Goal: Task Accomplishment & Management: Manage account settings

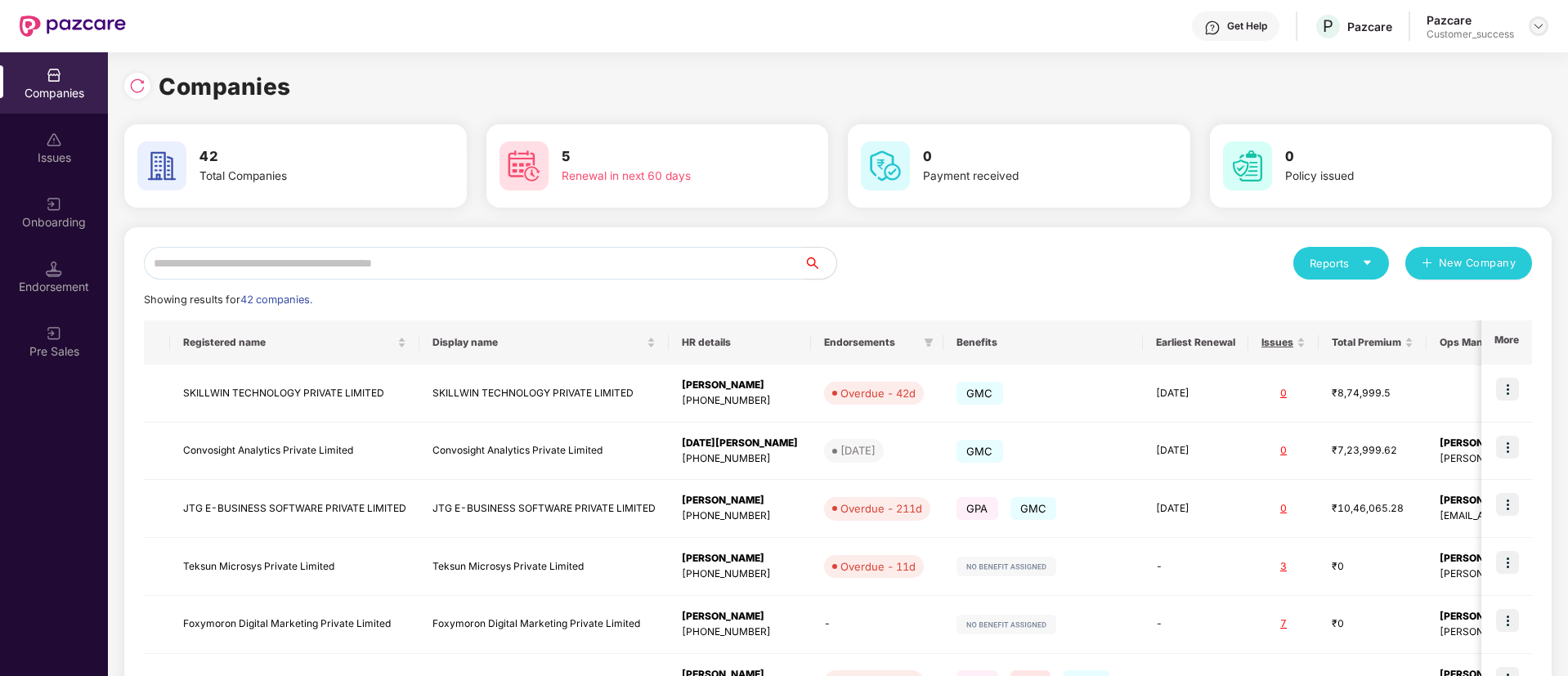
click at [1530, 31] on div at bounding box center [1538, 25] width 20 height 20
click at [1434, 96] on div "Logout" at bounding box center [1462, 96] width 212 height 32
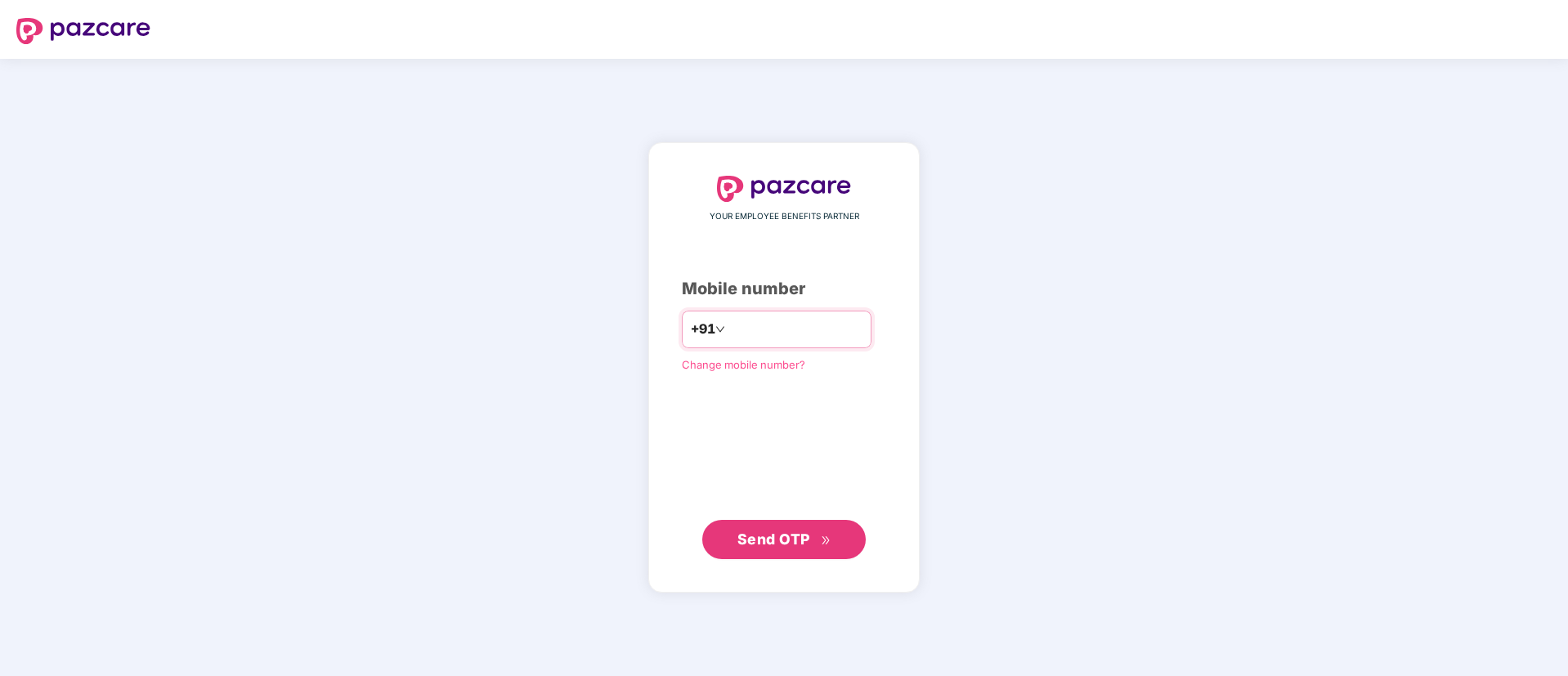
click at [779, 331] on input "number" at bounding box center [795, 330] width 134 height 26
type input "**********"
click at [776, 544] on span "Send OTP" at bounding box center [774, 538] width 73 height 17
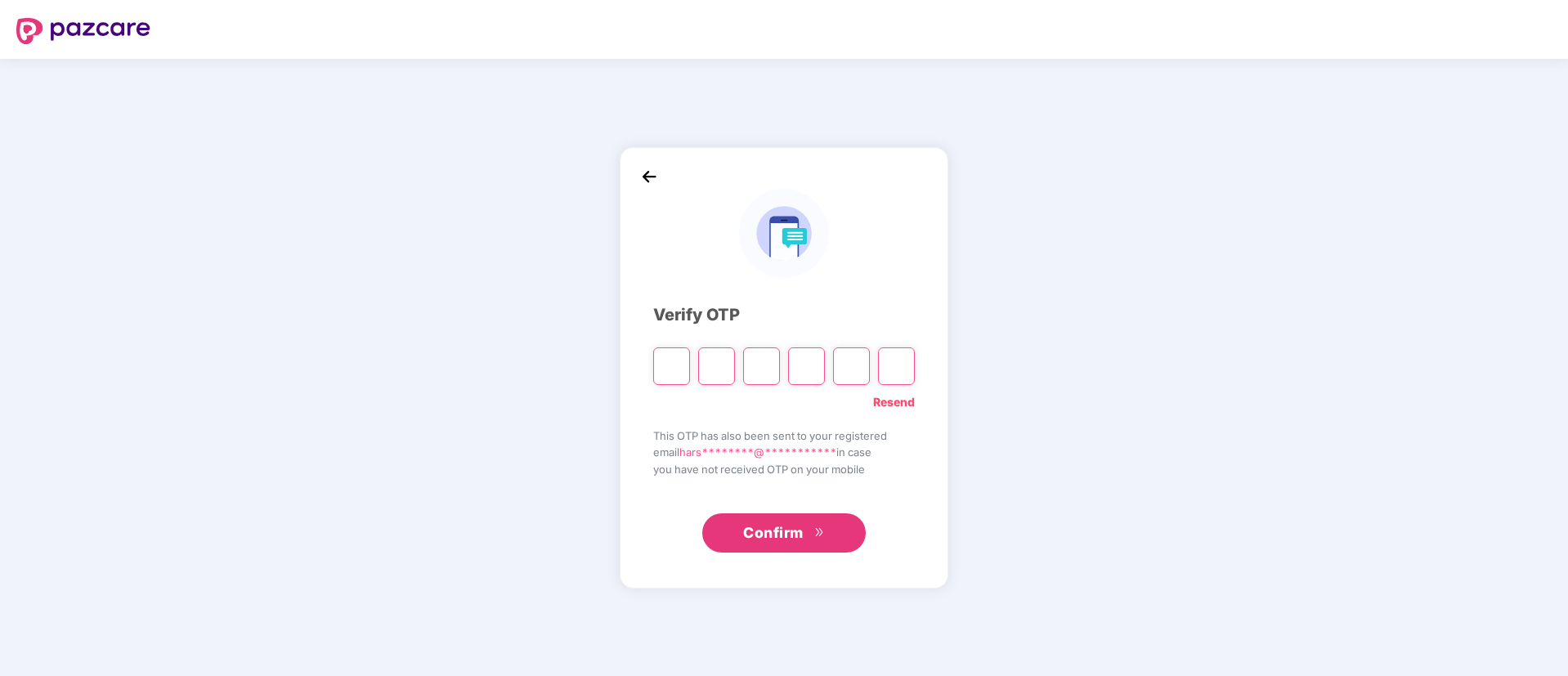
type input "*"
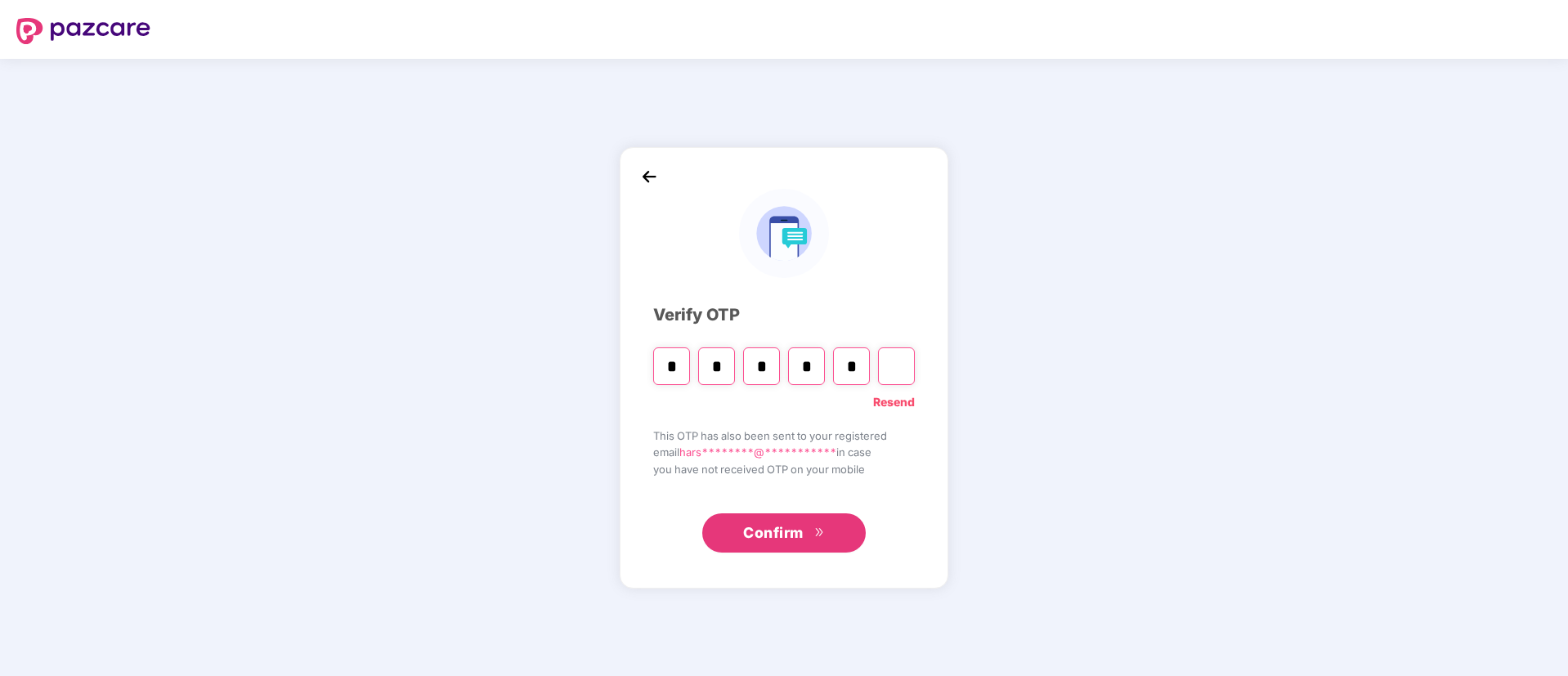
type input "*"
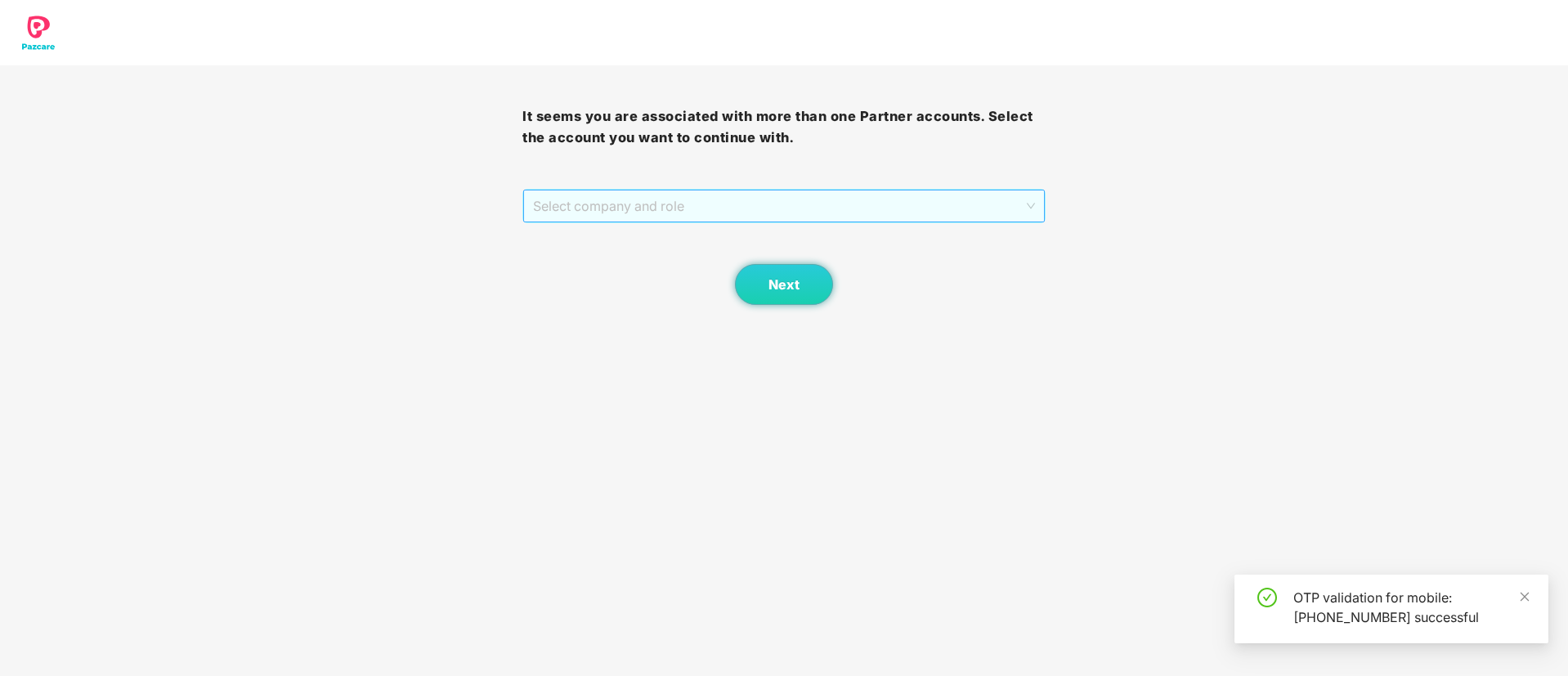
click at [712, 214] on span "Select company and role" at bounding box center [783, 205] width 501 height 31
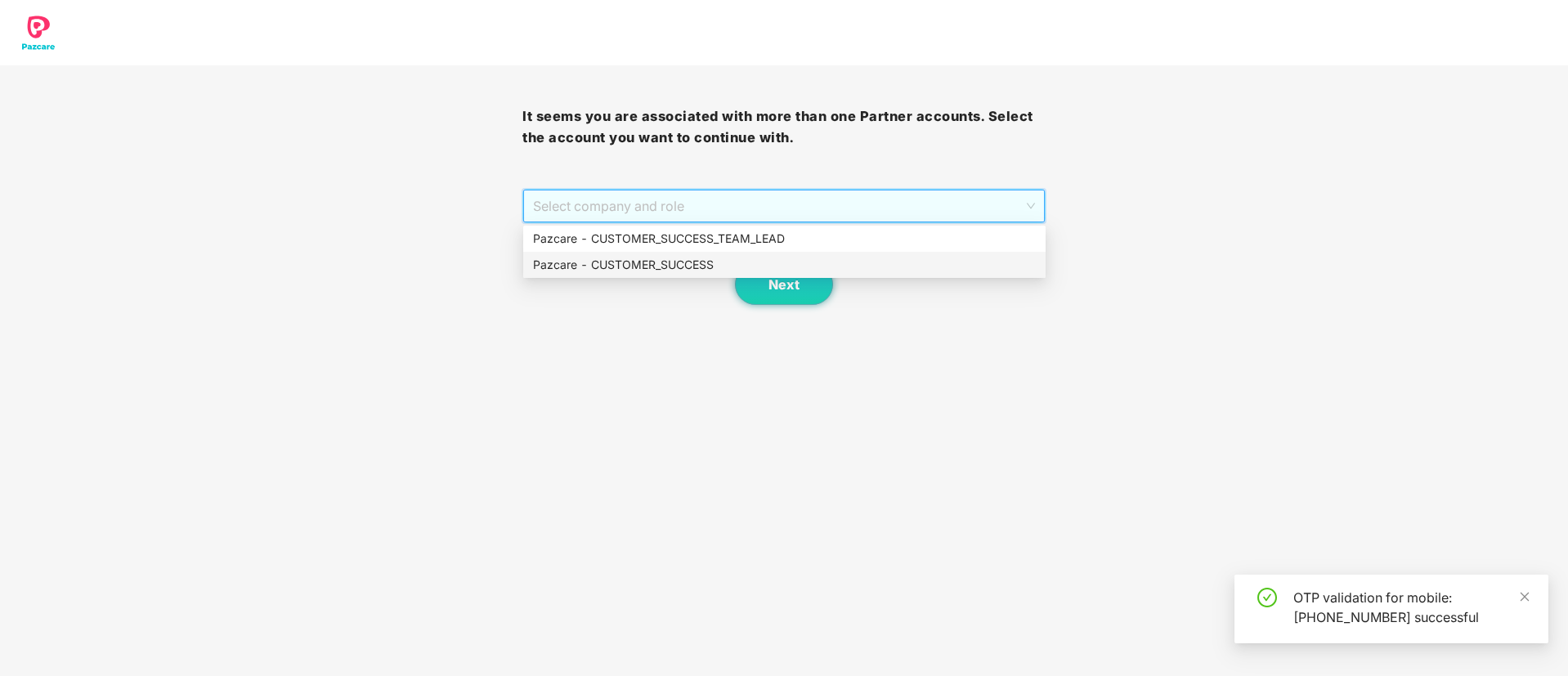
click at [697, 261] on div "Pazcare - CUSTOMER_SUCCESS" at bounding box center [784, 264] width 503 height 18
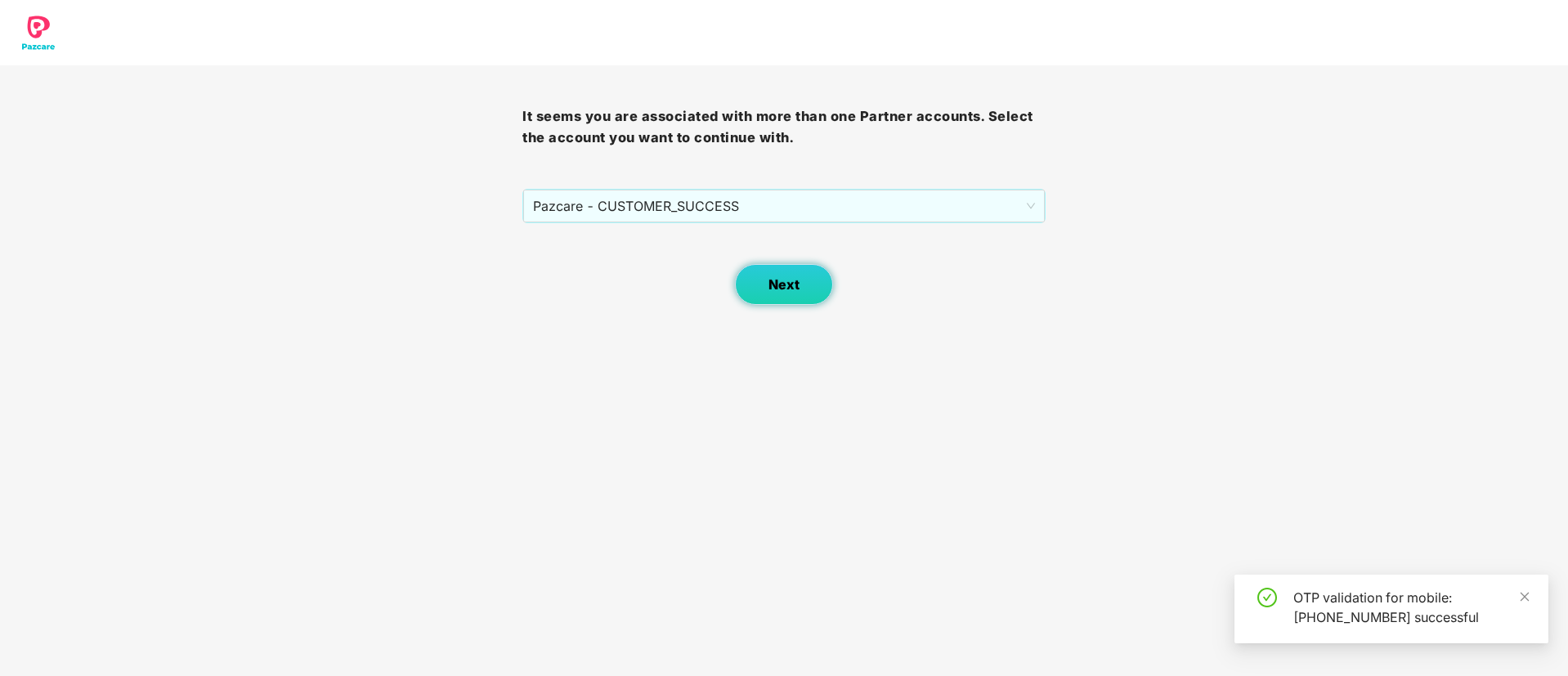
click at [784, 285] on span "Next" at bounding box center [784, 285] width 31 height 16
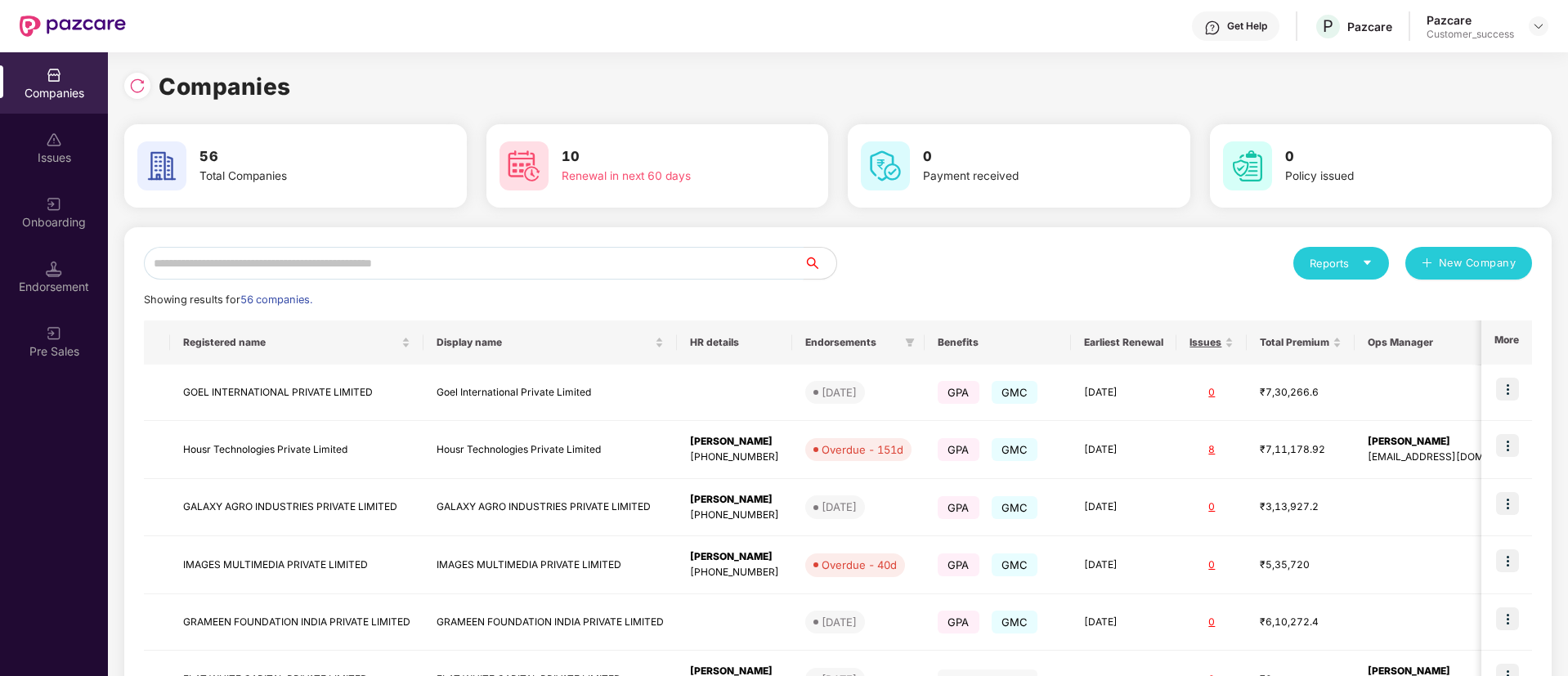
click at [456, 260] on input "text" at bounding box center [474, 263] width 660 height 33
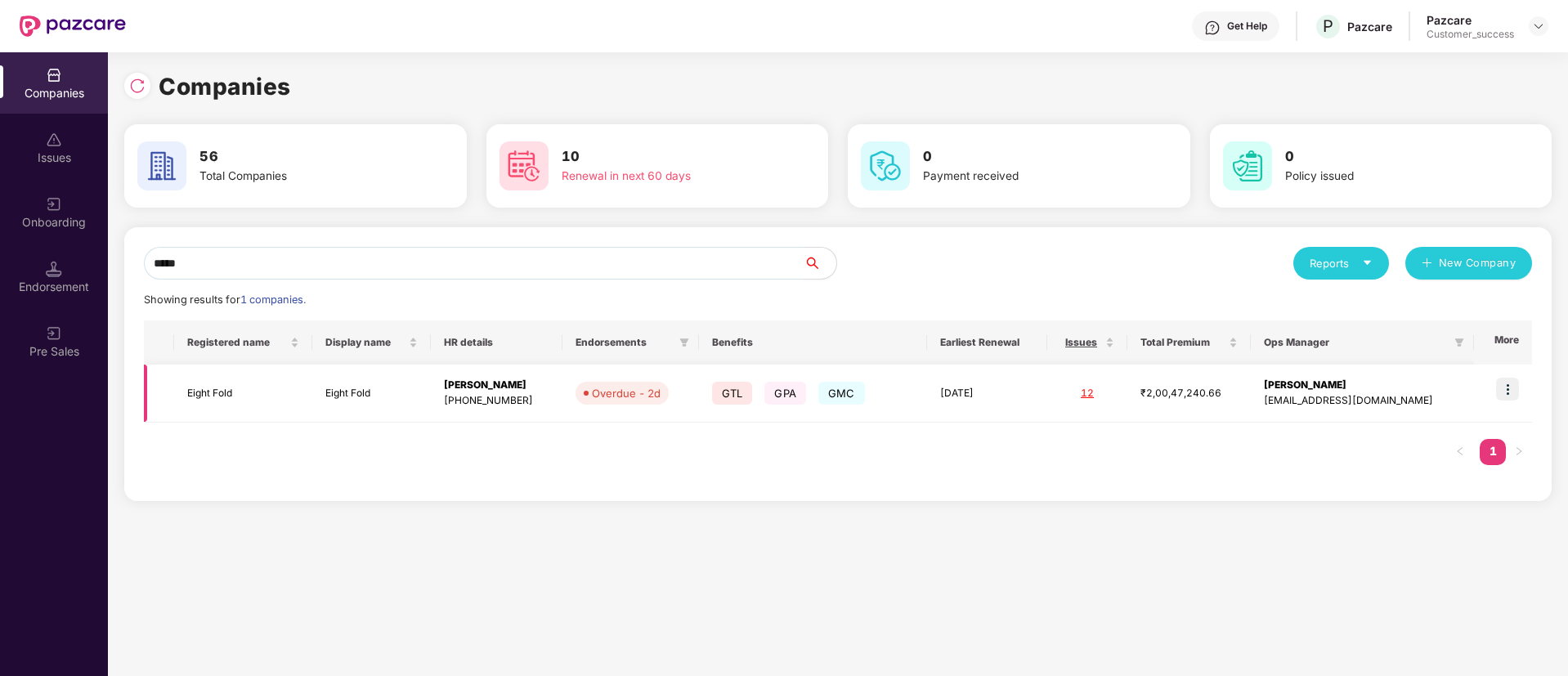
type input "*****"
click at [1506, 389] on img at bounding box center [1507, 389] width 22 height 22
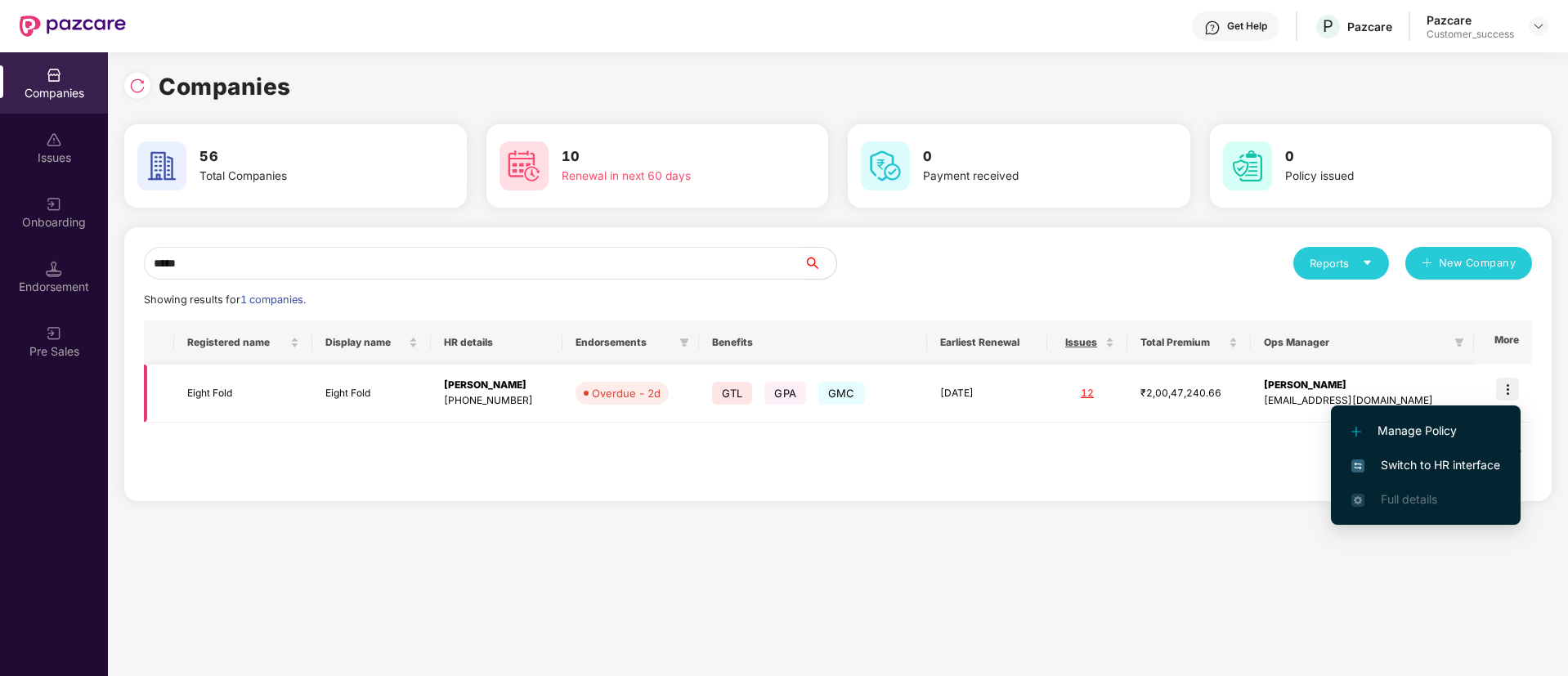
scroll to position [0, 2]
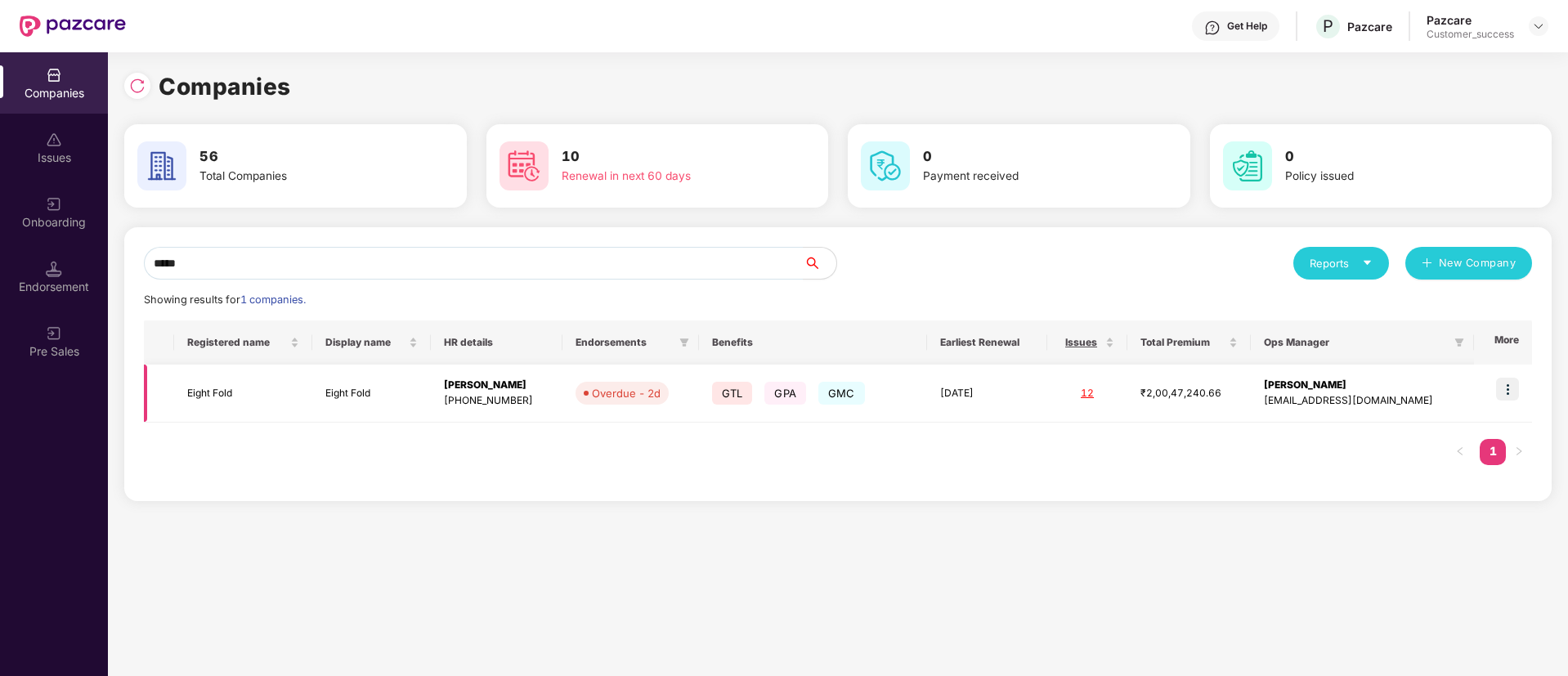
click at [220, 399] on td "Eight Fold" at bounding box center [243, 393] width 139 height 58
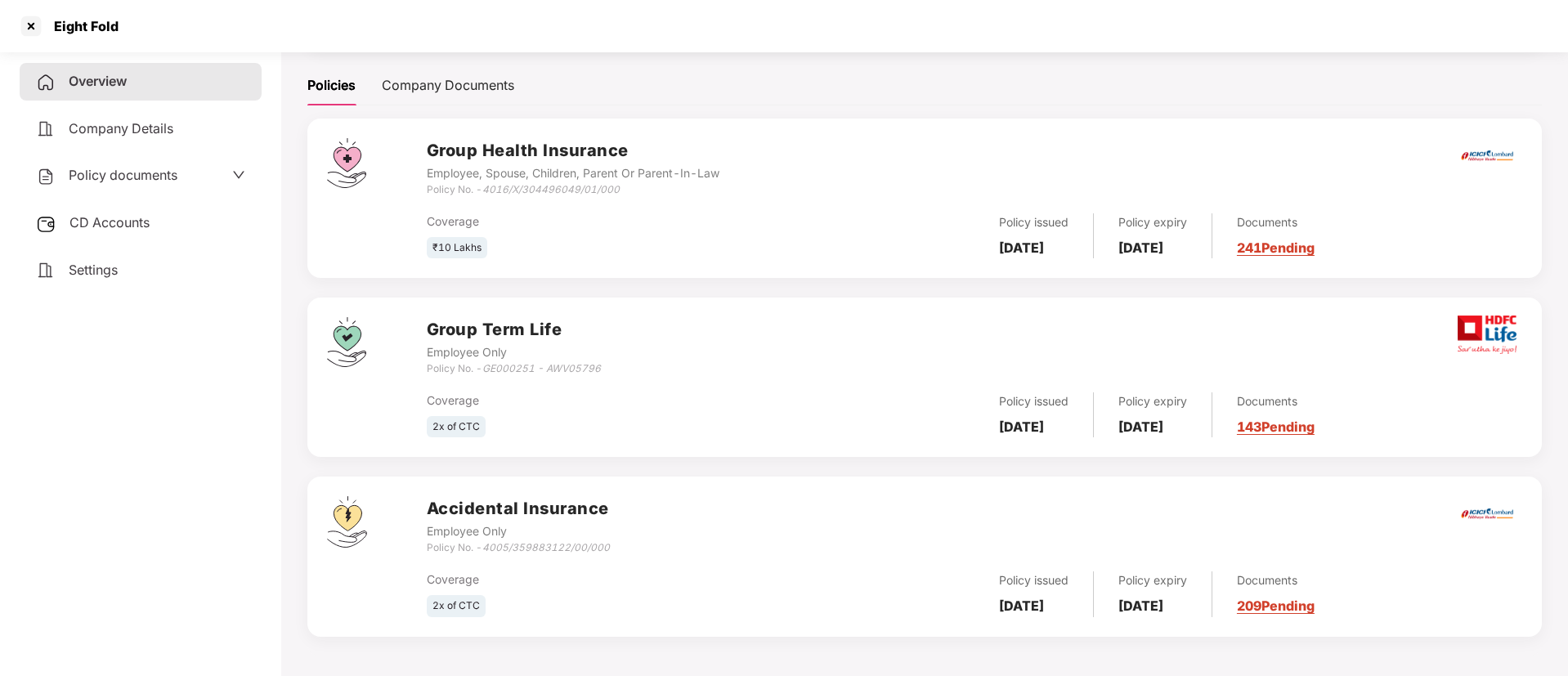
scroll to position [0, 0]
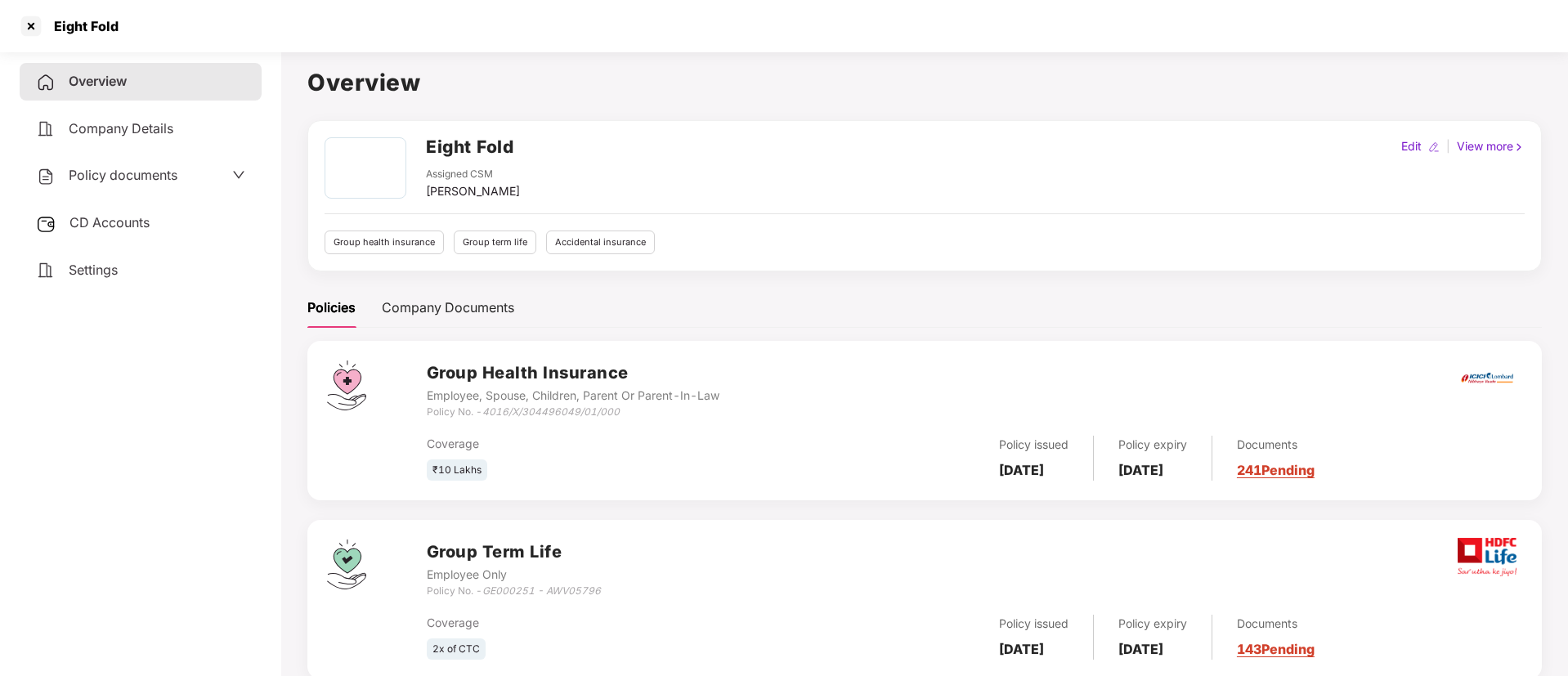
click at [240, 177] on icon "down" at bounding box center [239, 175] width 13 height 13
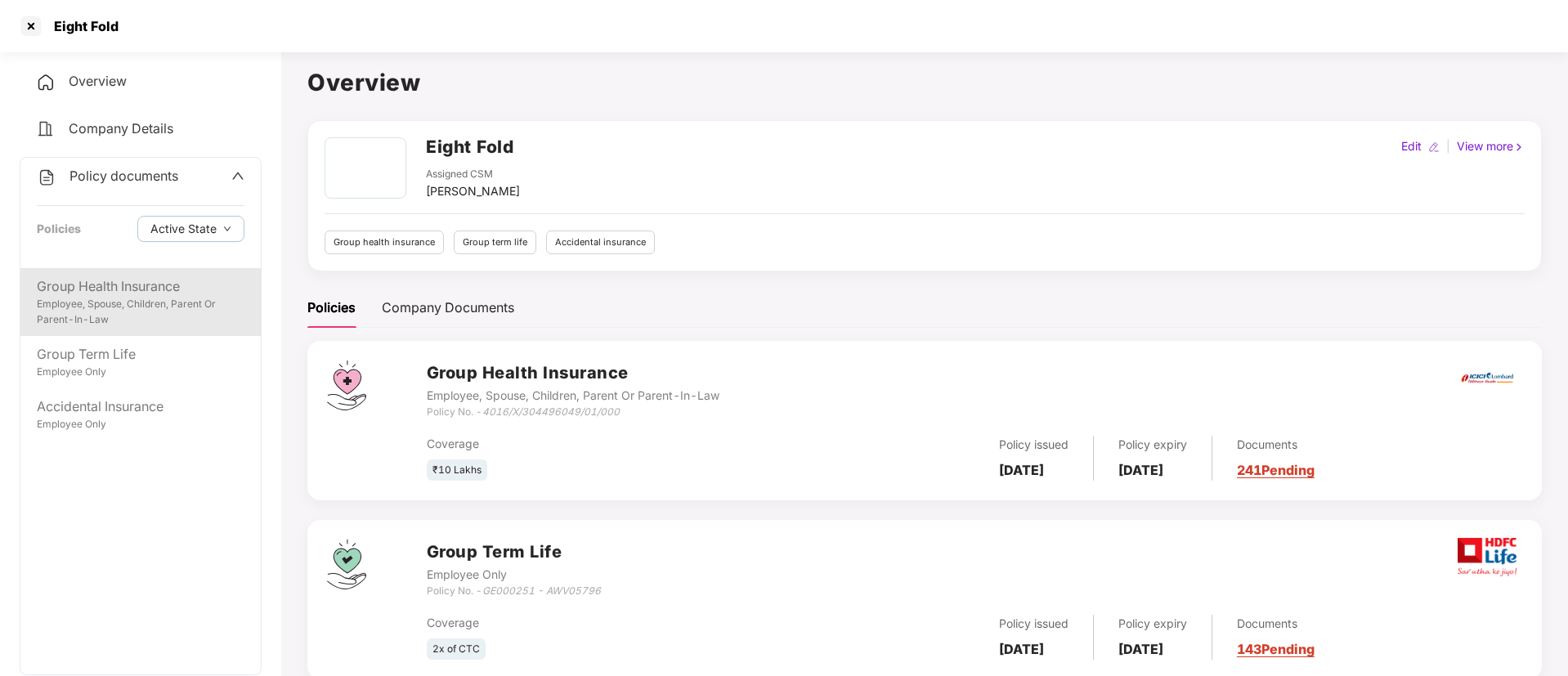
click at [151, 322] on div "Employee, Spouse, Children, Parent Or Parent-In-Law" at bounding box center [140, 312] width 208 height 31
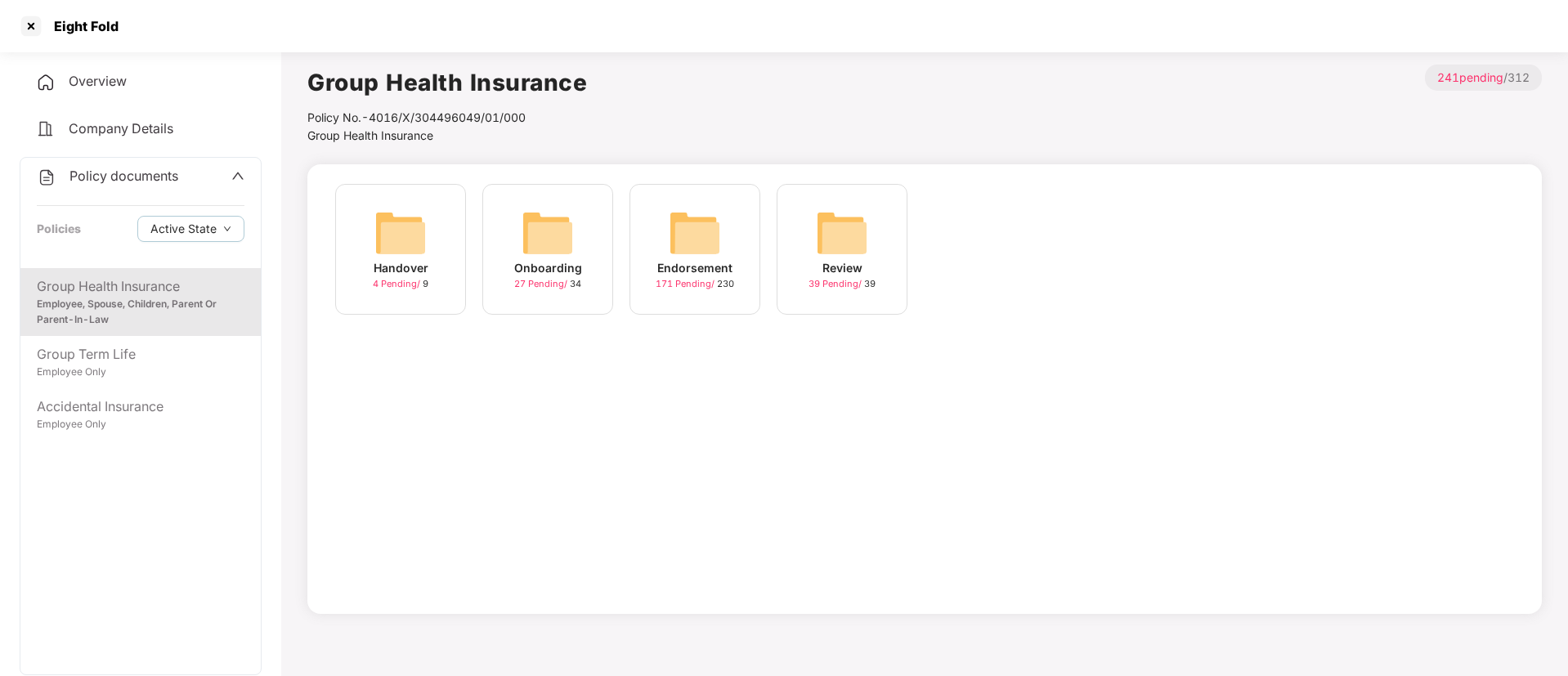
click at [703, 228] on img at bounding box center [695, 233] width 52 height 52
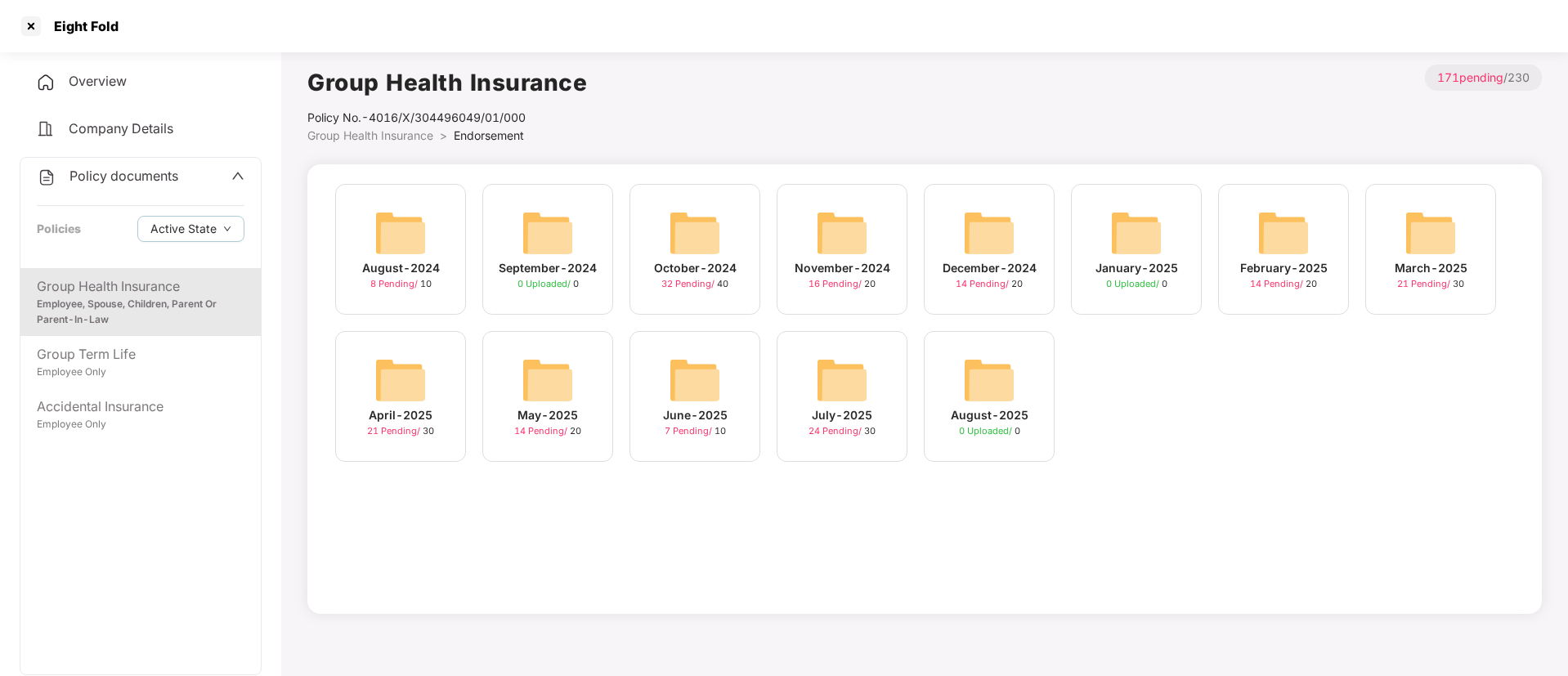
click at [1437, 242] on img at bounding box center [1430, 233] width 52 height 52
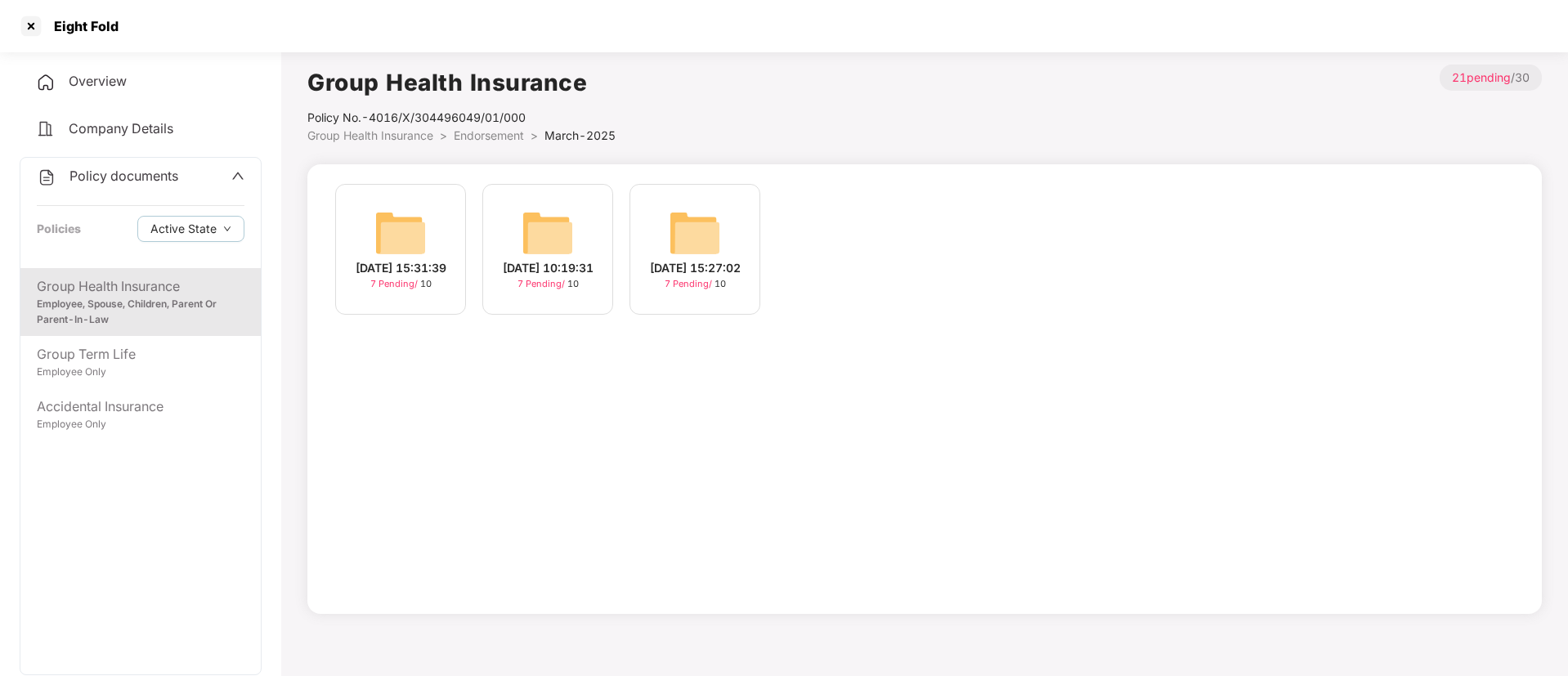
click at [553, 230] on img at bounding box center [548, 233] width 52 height 52
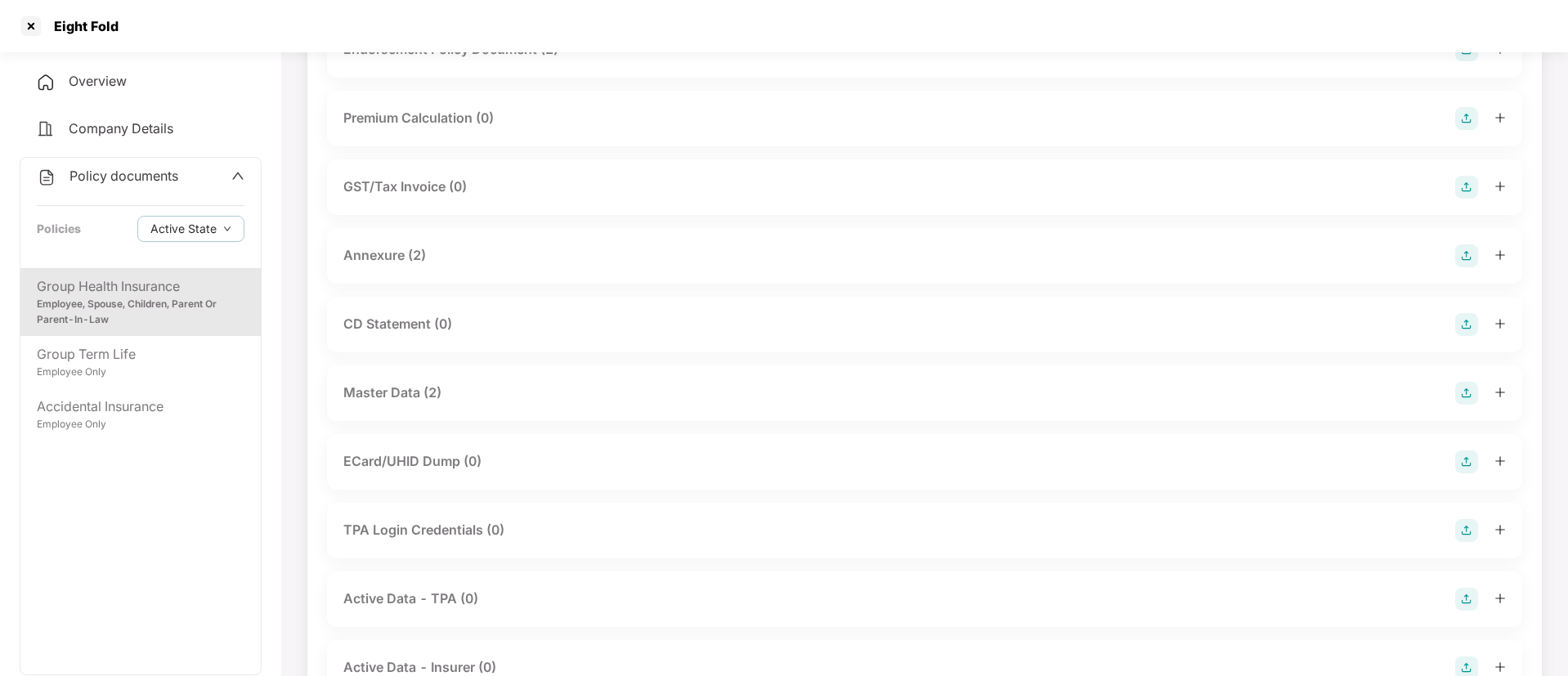
scroll to position [165, 0]
click at [1494, 389] on icon "plus" at bounding box center [1500, 389] width 11 height 11
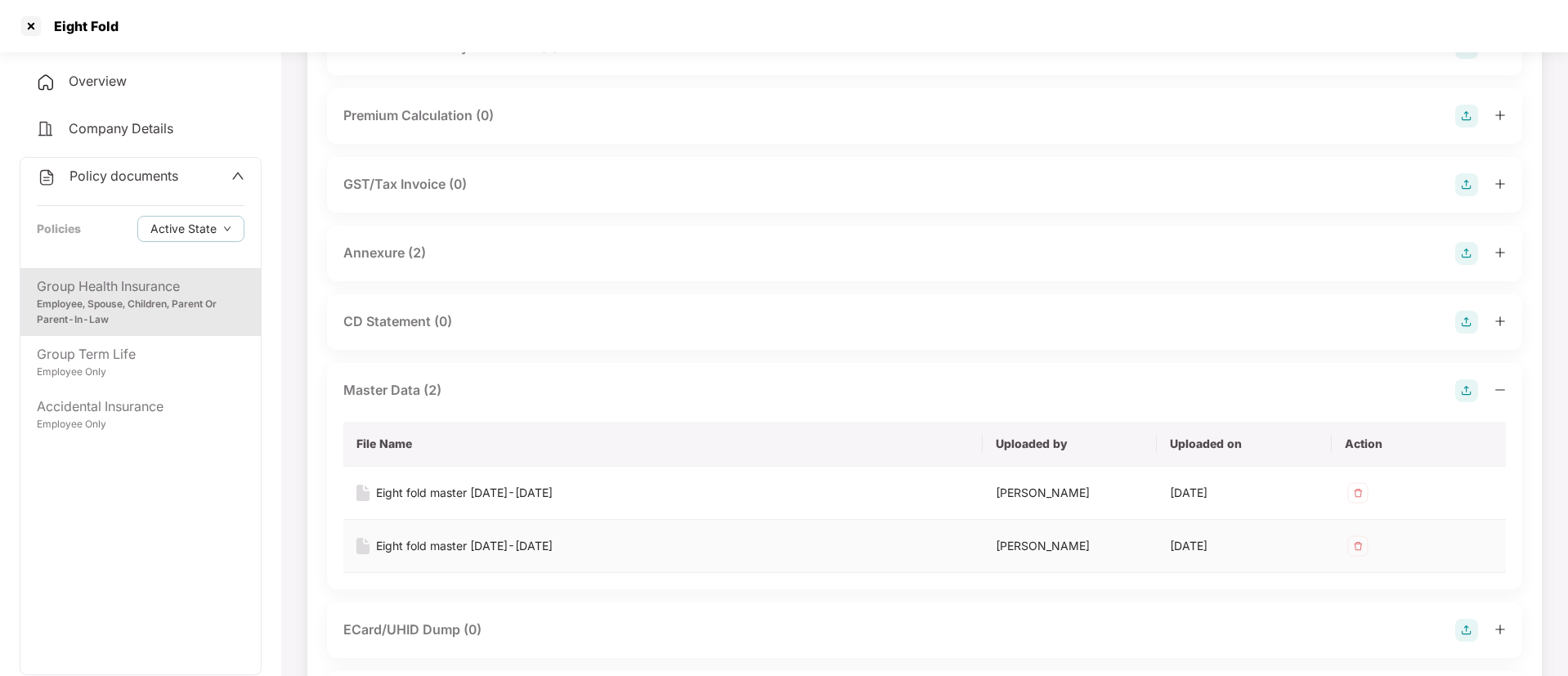
click at [486, 551] on div "Eight fold master [DATE]-[DATE]" at bounding box center [464, 546] width 177 height 18
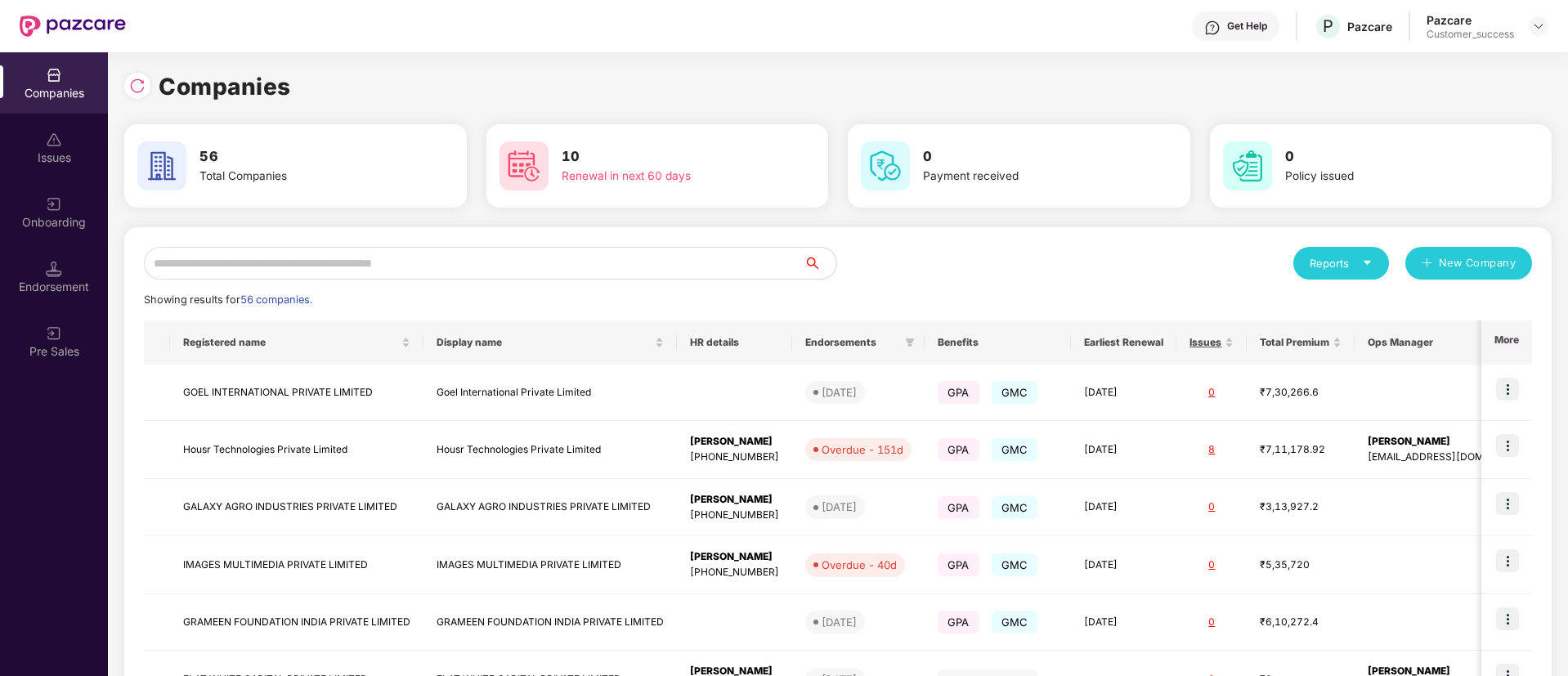
click at [557, 261] on input "text" at bounding box center [474, 263] width 660 height 33
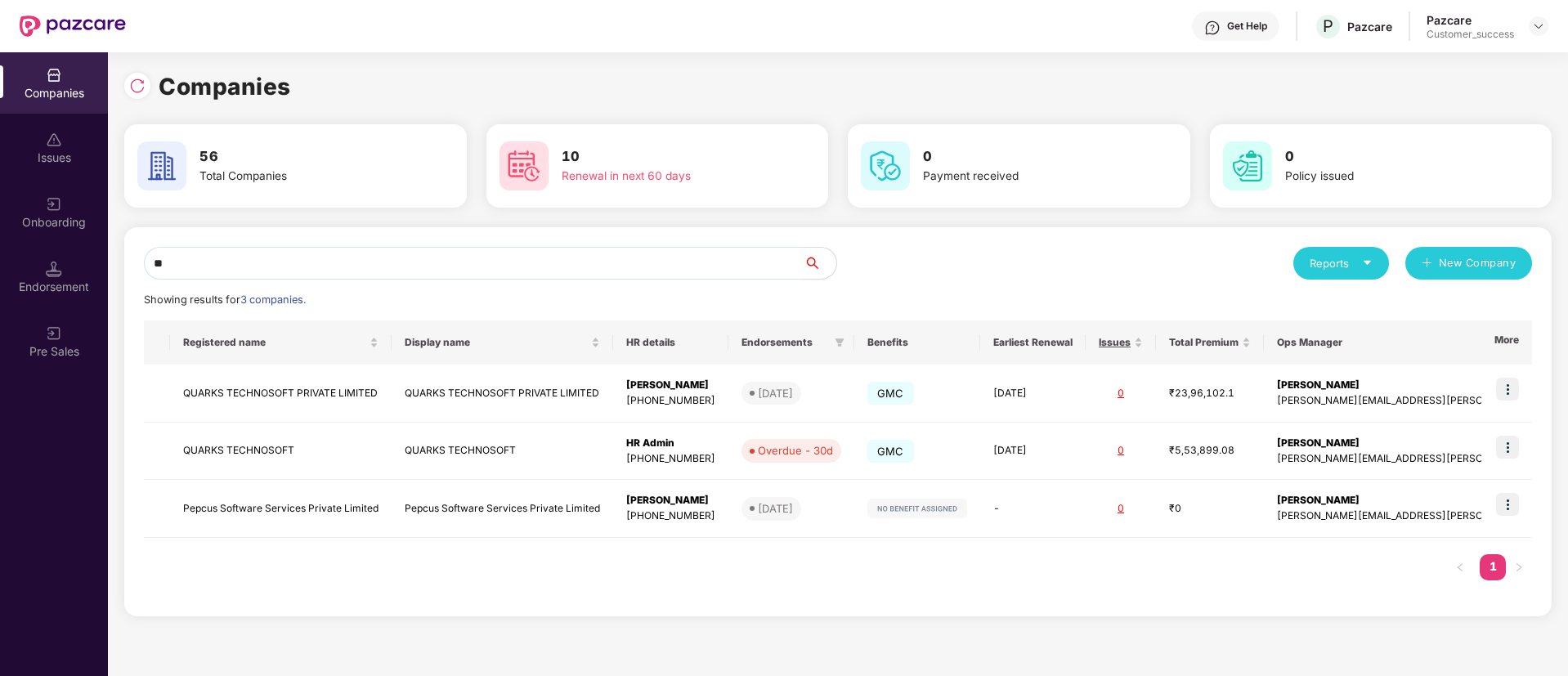
type input "*"
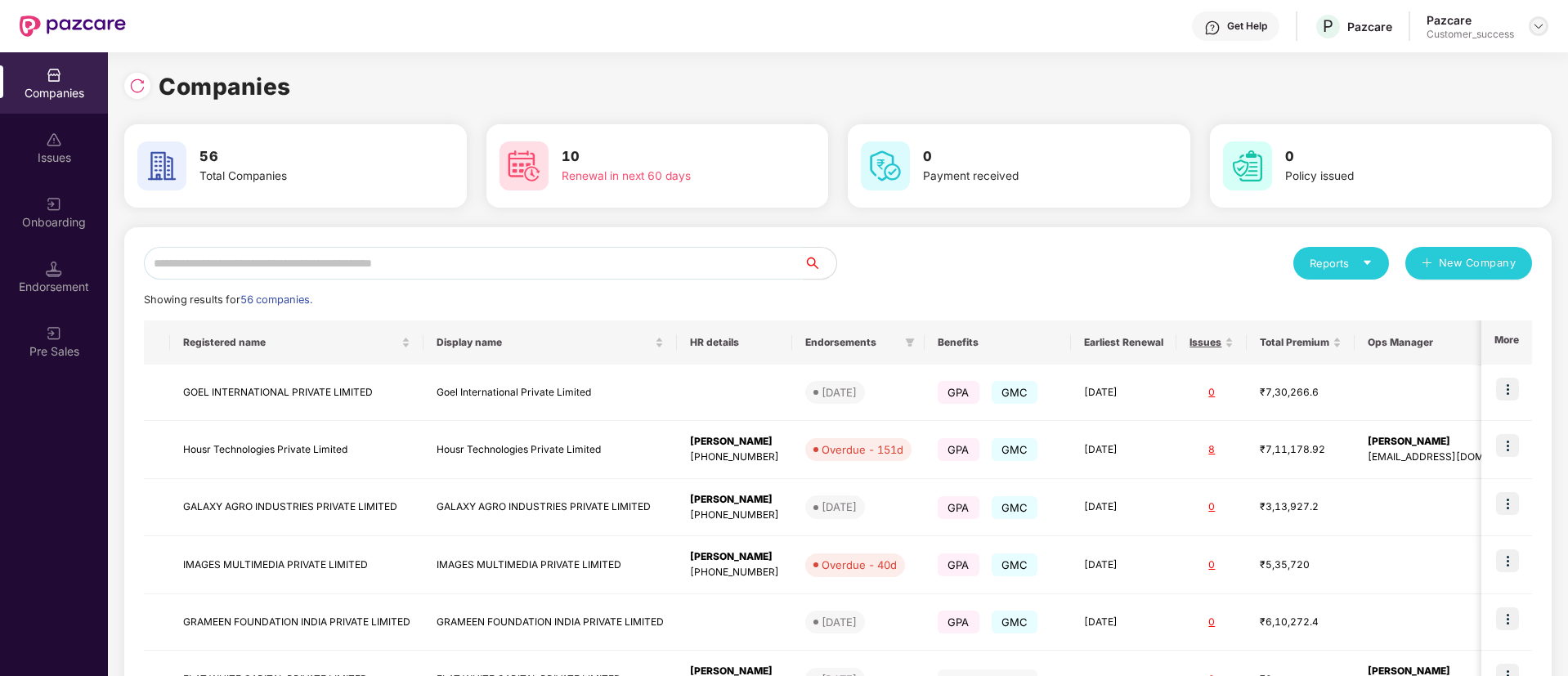
click at [1536, 25] on img at bounding box center [1538, 26] width 13 height 13
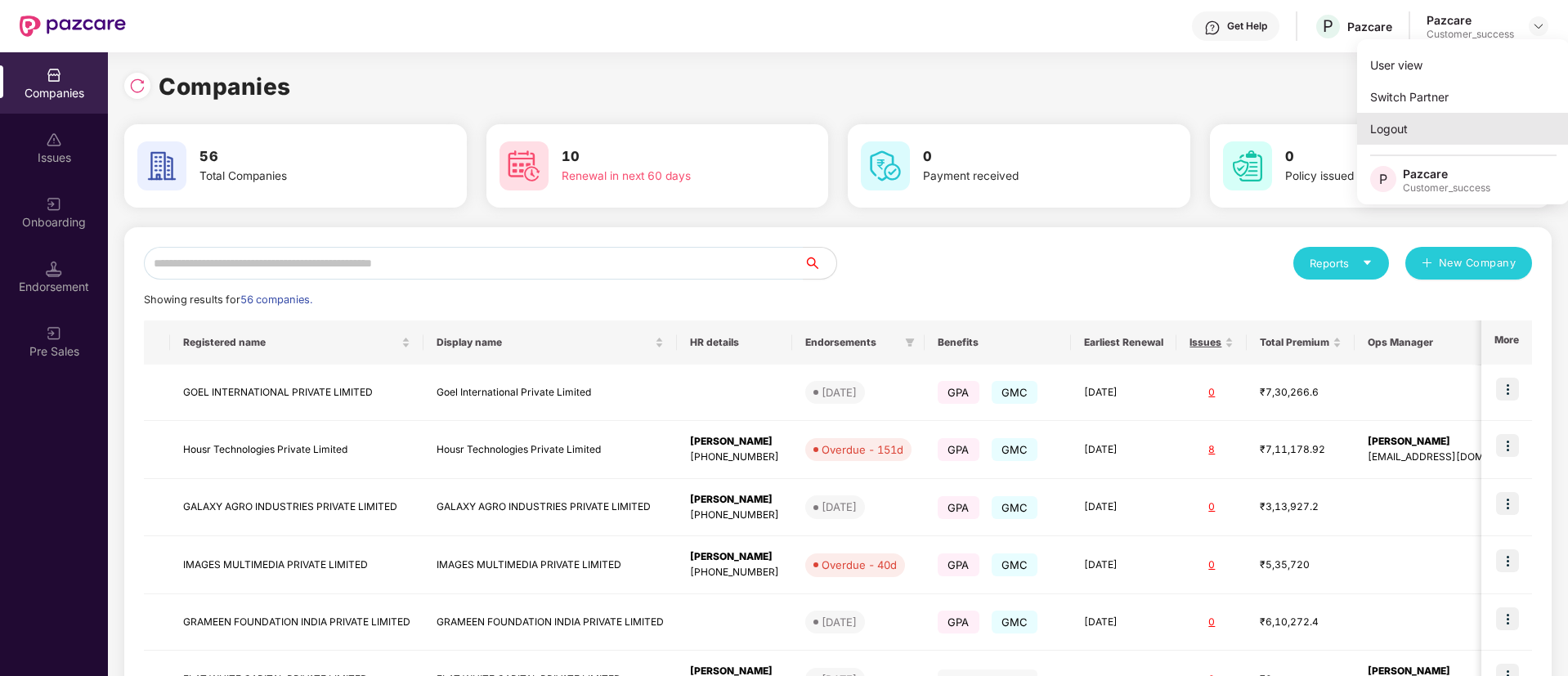
click at [1453, 131] on div "Logout" at bounding box center [1462, 128] width 212 height 32
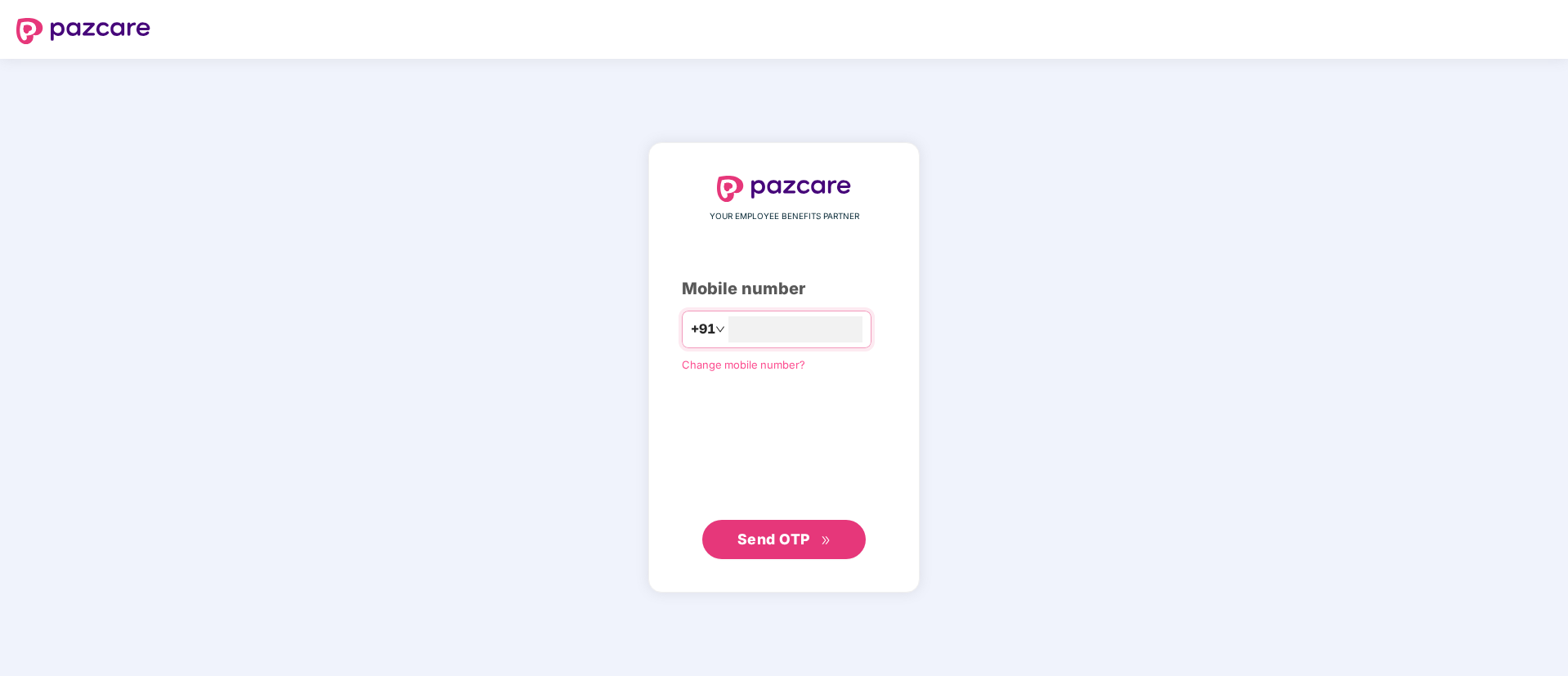
type input "**********"
click at [795, 549] on span "Send OTP" at bounding box center [784, 538] width 94 height 22
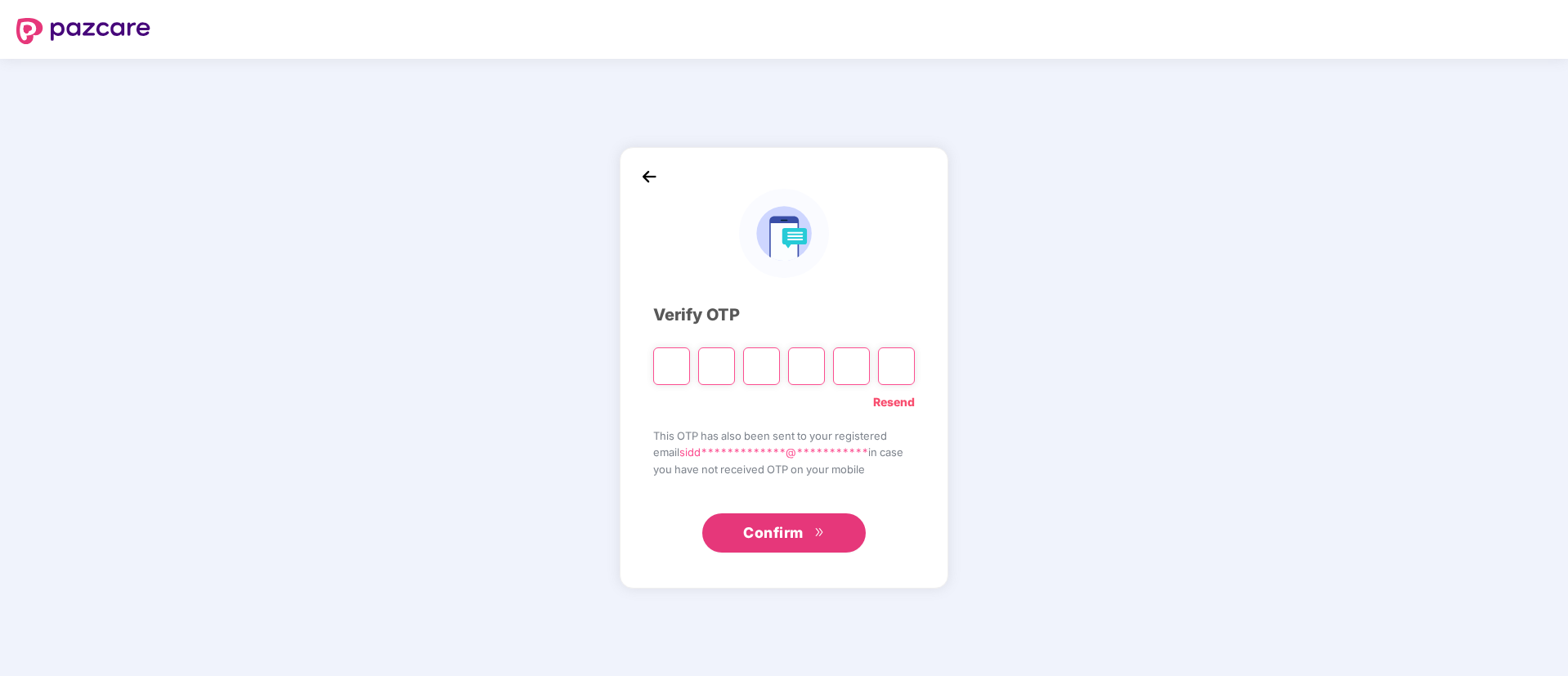
type input "*"
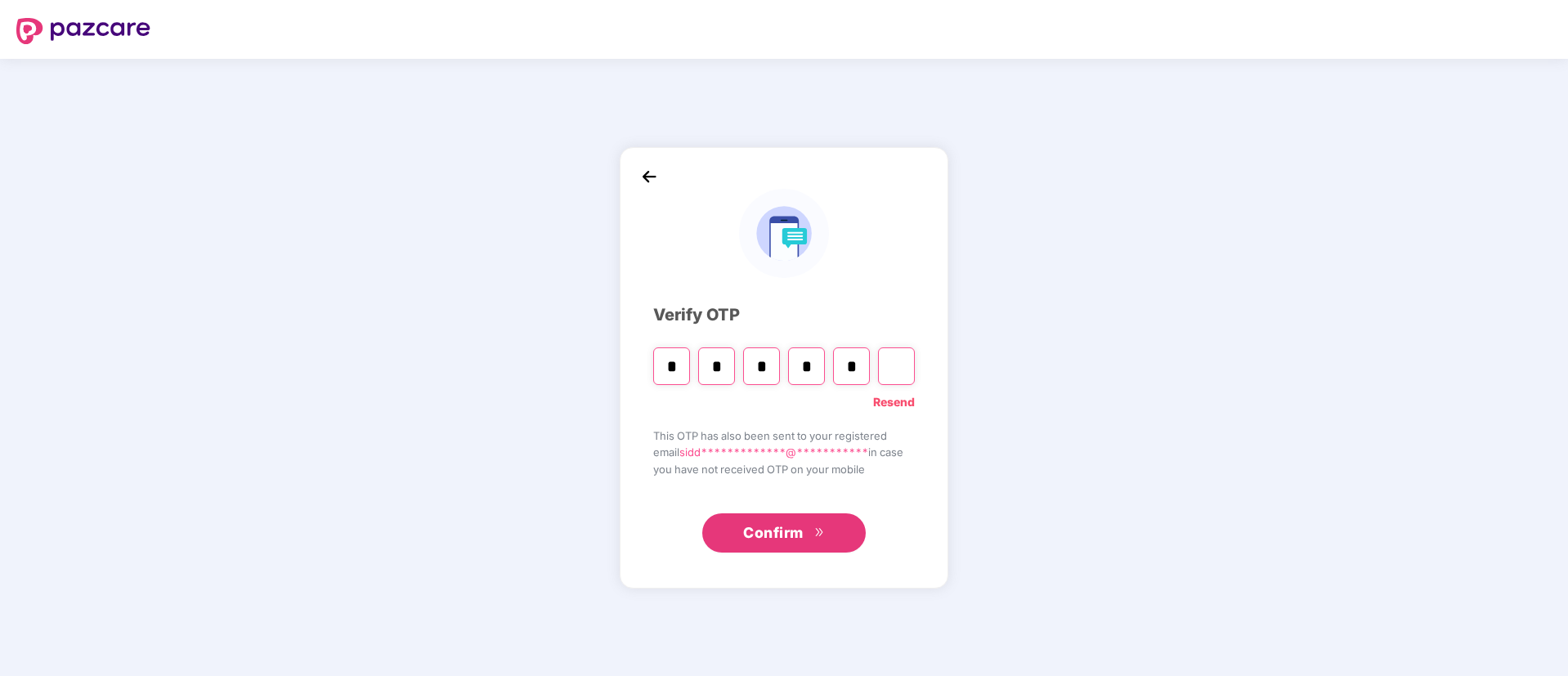
type input "*"
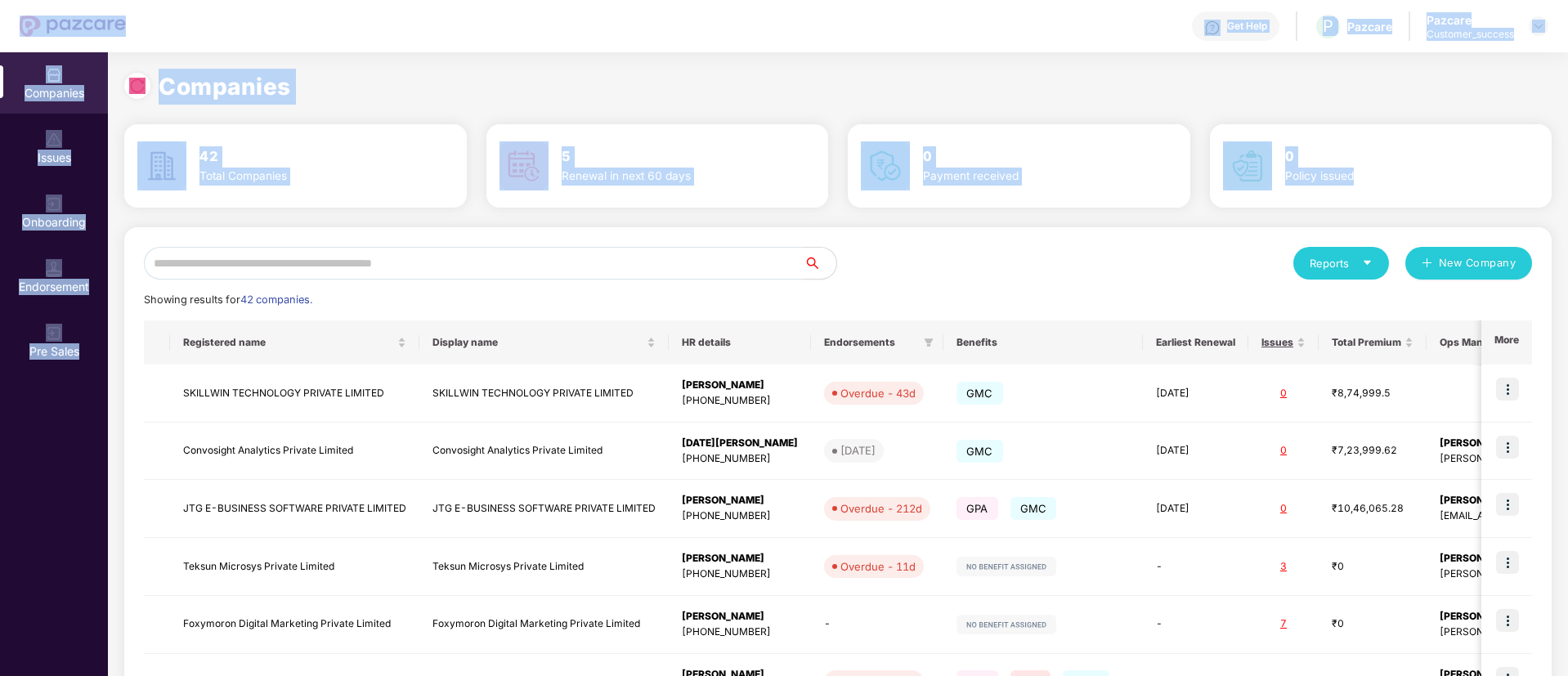
click at [572, 258] on input "text" at bounding box center [474, 263] width 660 height 33
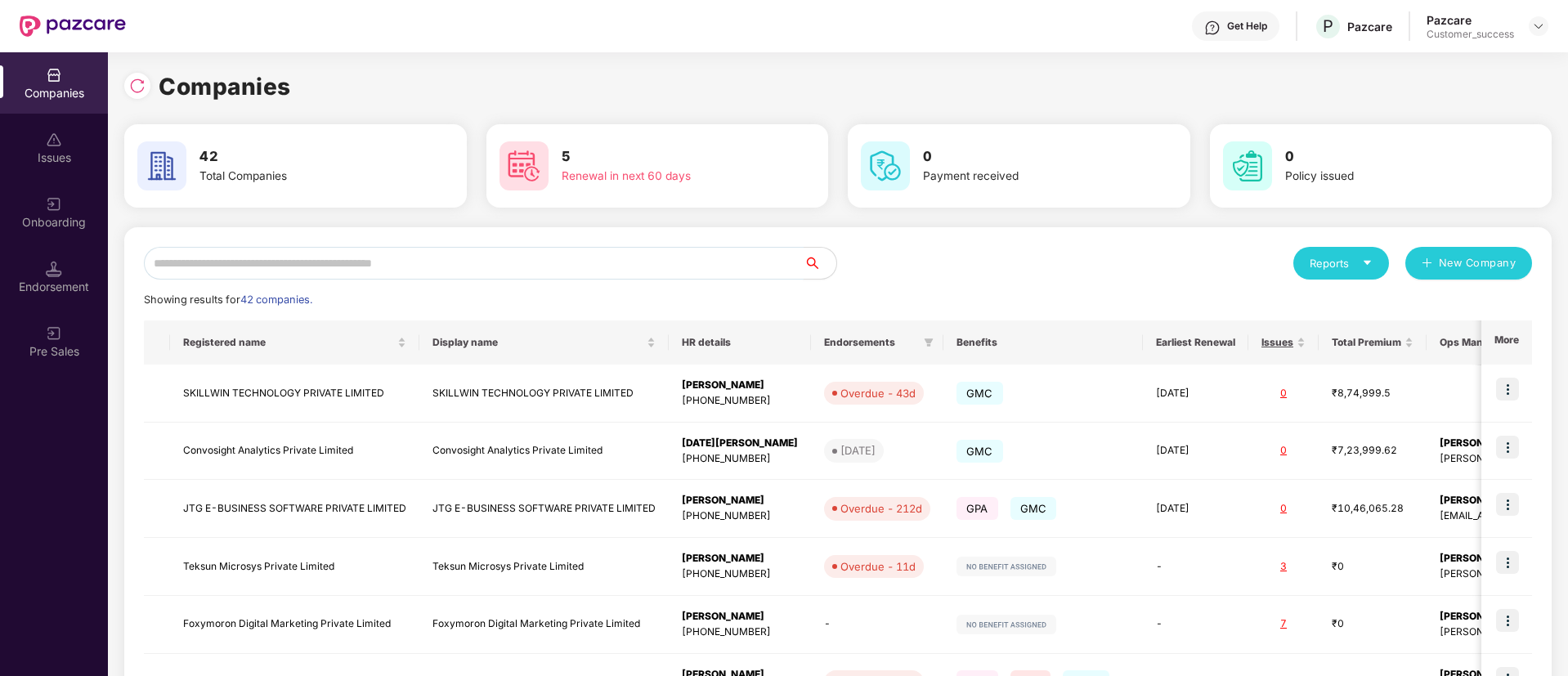
click at [497, 265] on input "text" at bounding box center [474, 263] width 660 height 33
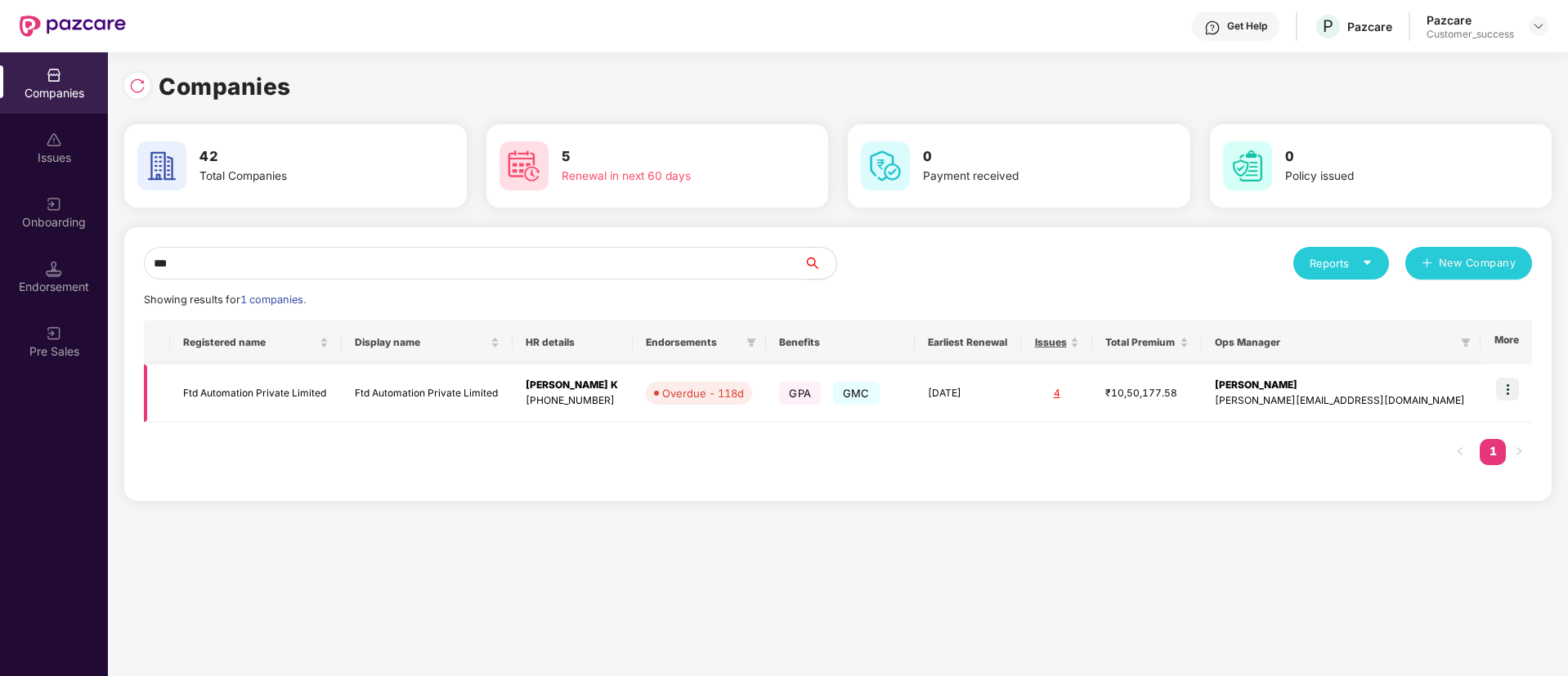
type input "***"
click at [1516, 389] on img at bounding box center [1507, 389] width 22 height 22
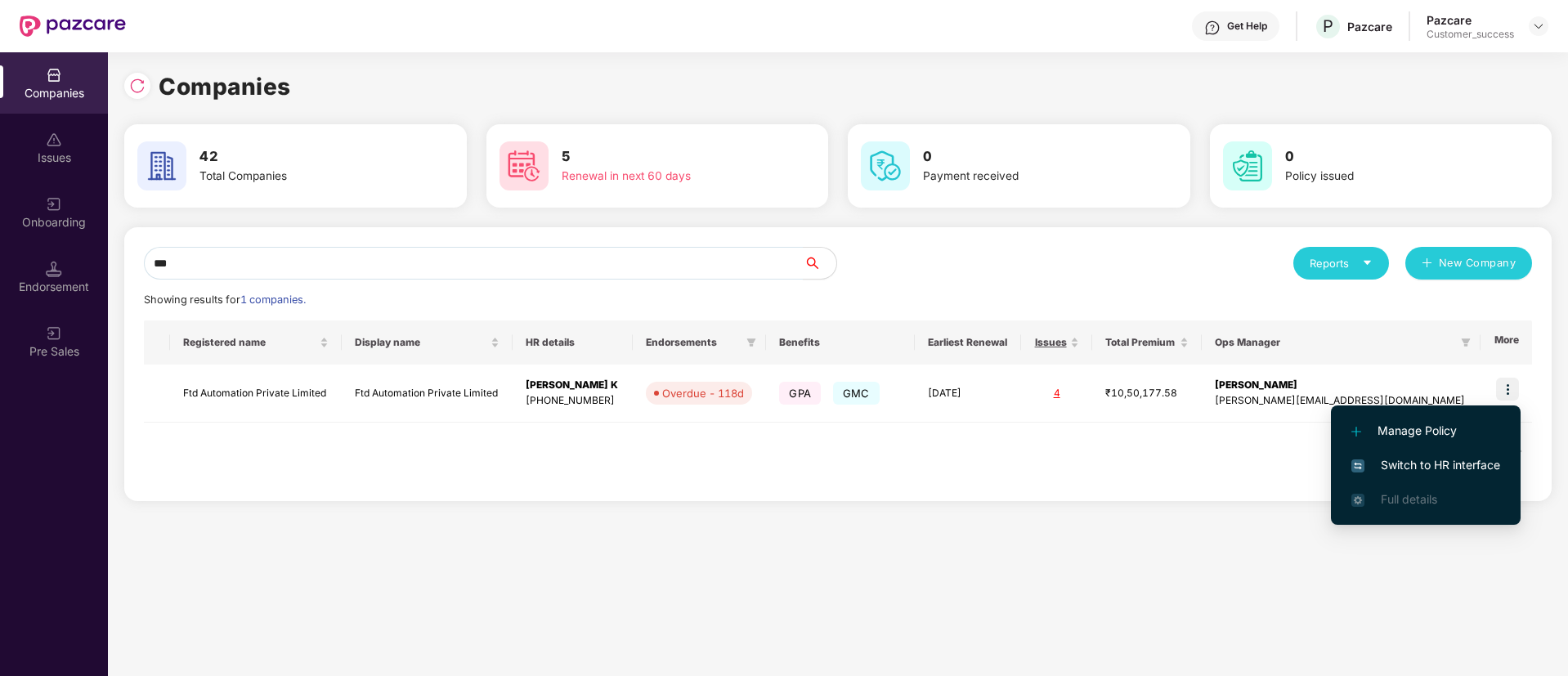
click at [1453, 460] on span "Switch to HR interface" at bounding box center [1425, 464] width 149 height 18
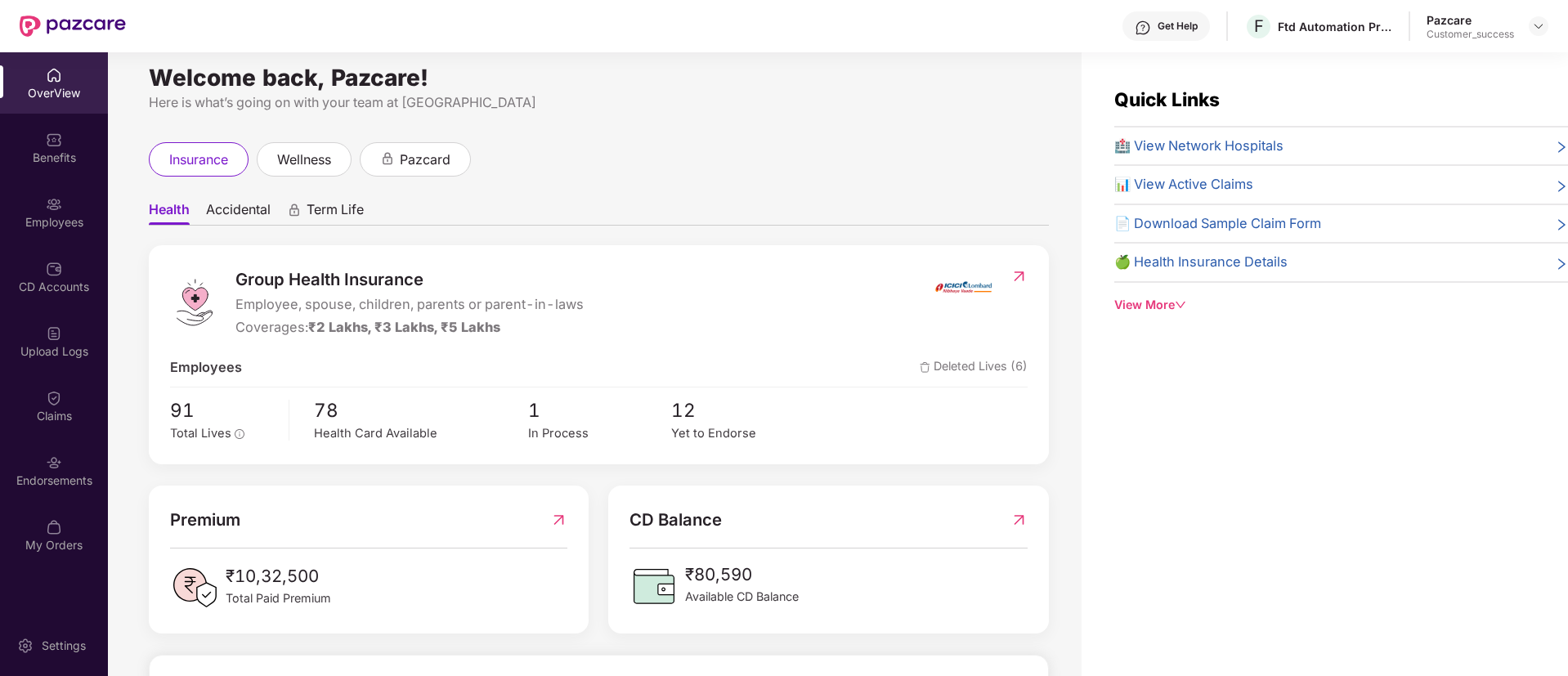
scroll to position [12, 0]
click at [40, 204] on div "Employees" at bounding box center [53, 212] width 108 height 61
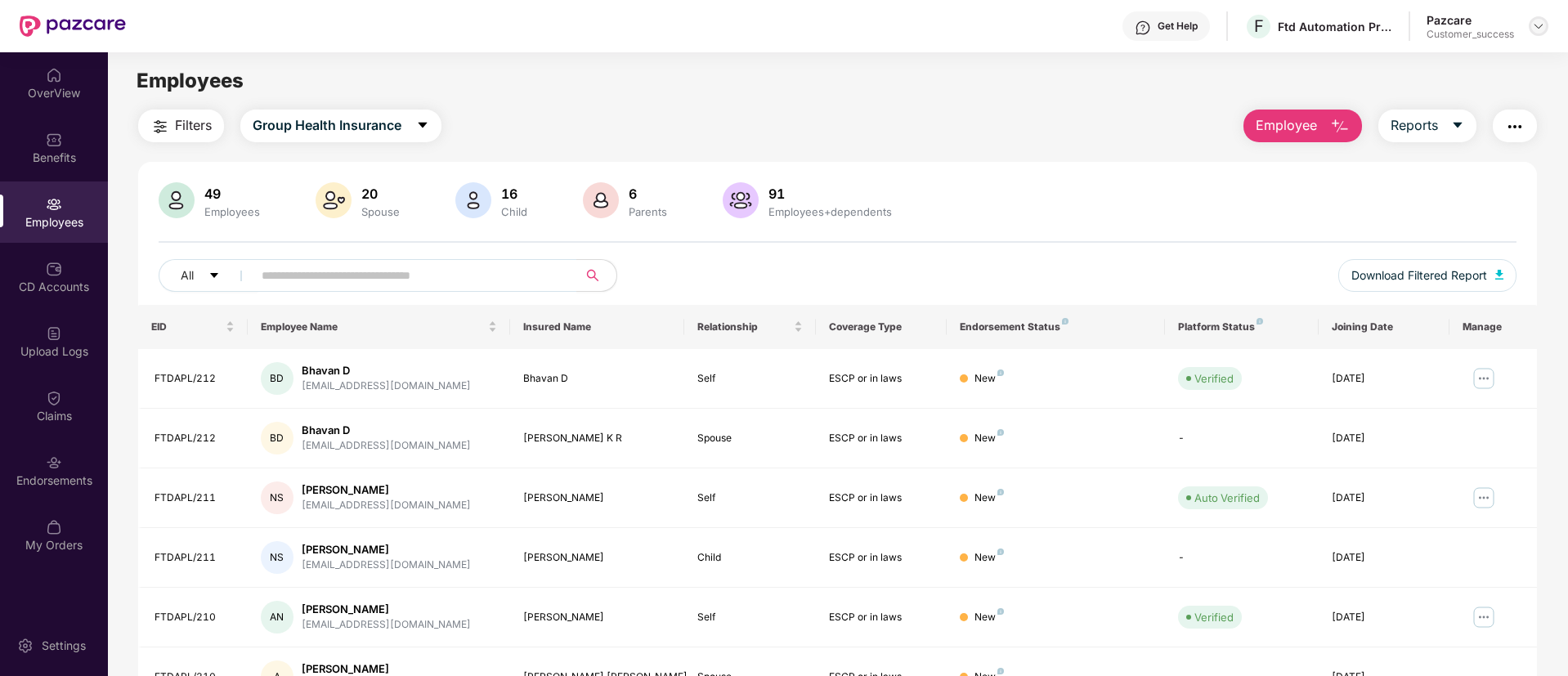
click at [1530, 24] on div at bounding box center [1538, 25] width 20 height 20
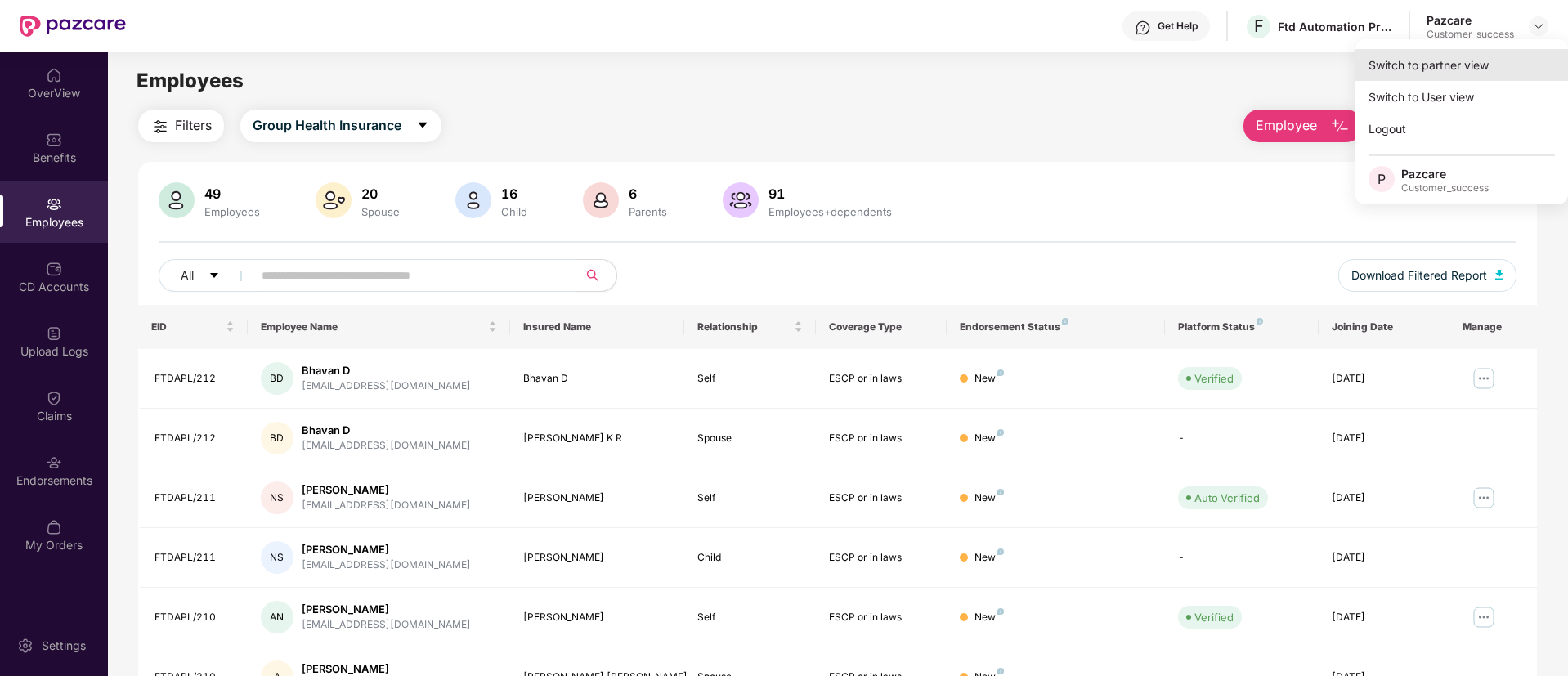
click at [1459, 67] on div "Switch to partner view" at bounding box center [1461, 65] width 212 height 32
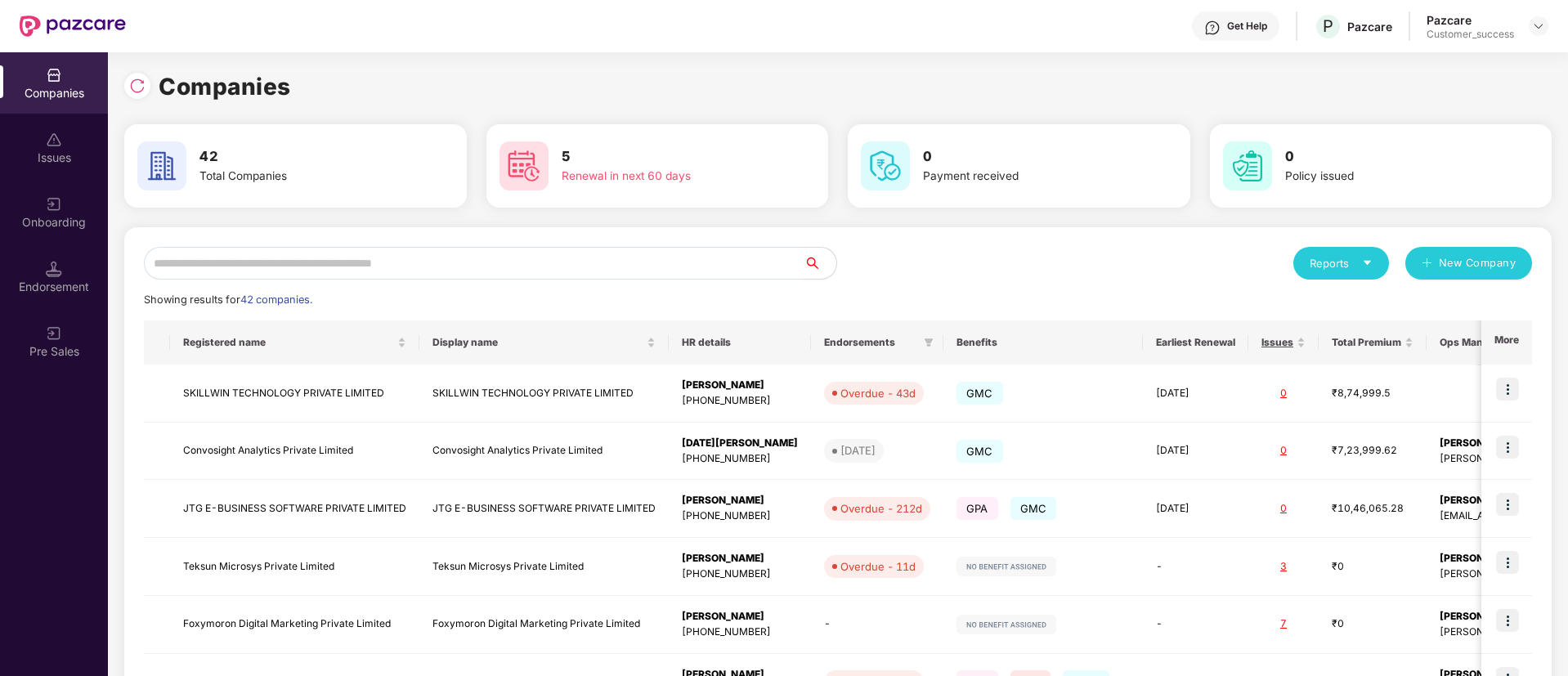
click at [560, 264] on input "text" at bounding box center [474, 263] width 660 height 33
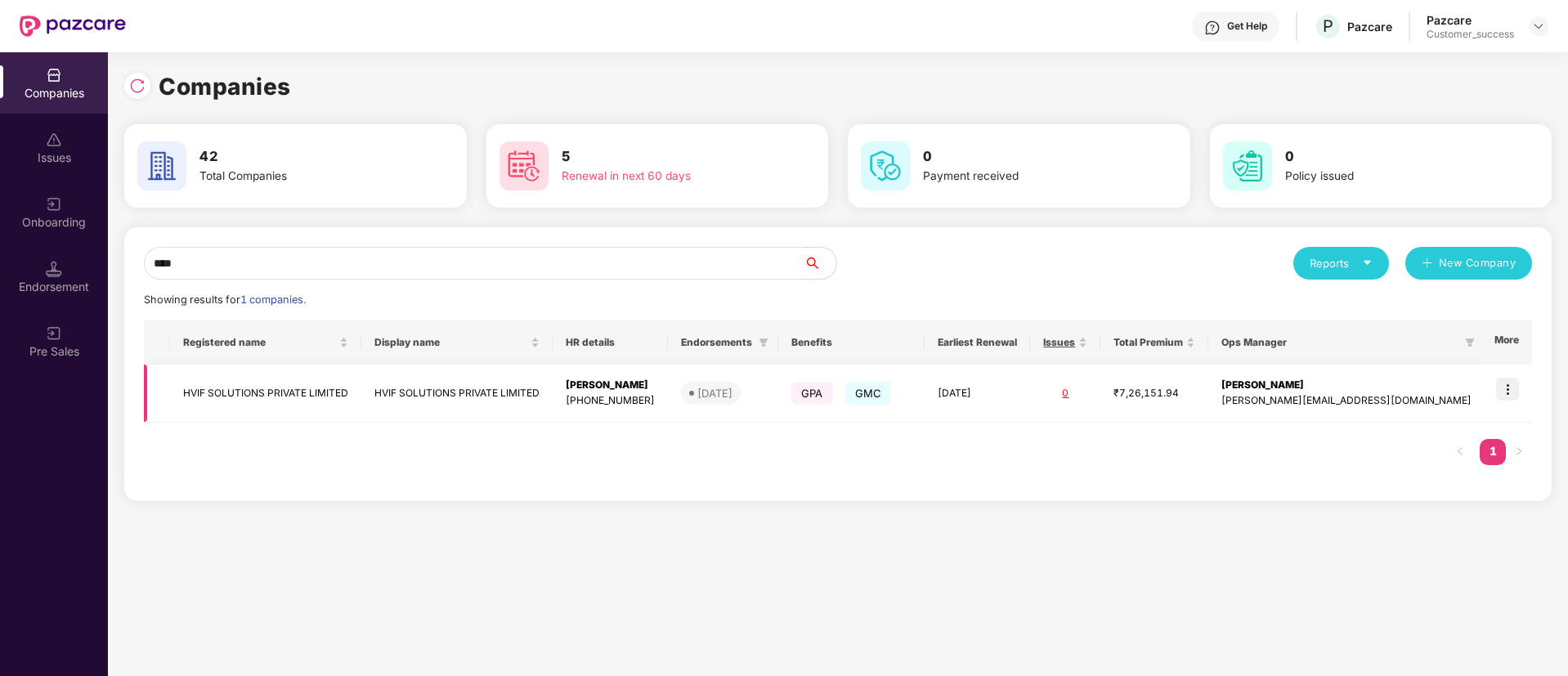
type input "****"
click at [1515, 386] on img at bounding box center [1507, 389] width 22 height 22
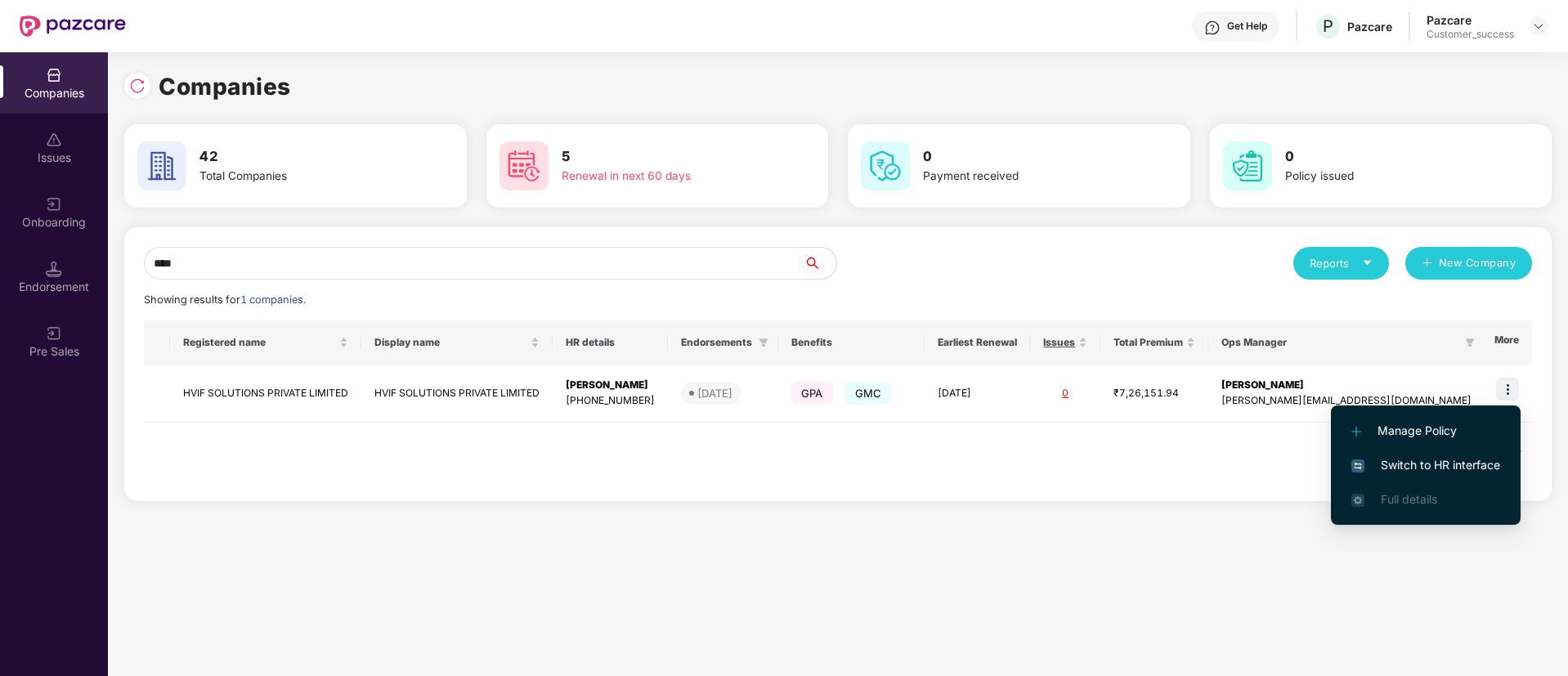
click at [1432, 468] on span "Switch to HR interface" at bounding box center [1425, 464] width 149 height 18
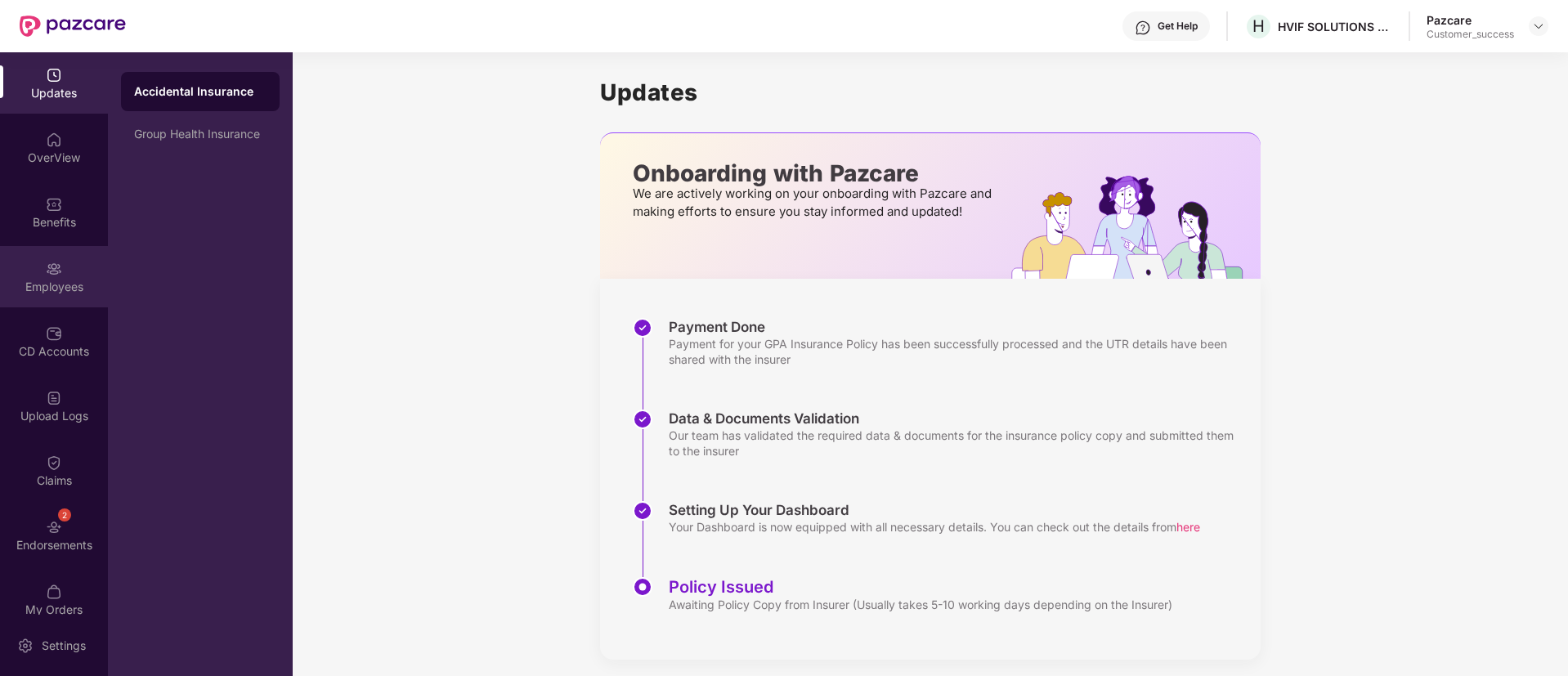
click at [36, 296] on div "Employees" at bounding box center [53, 276] width 108 height 61
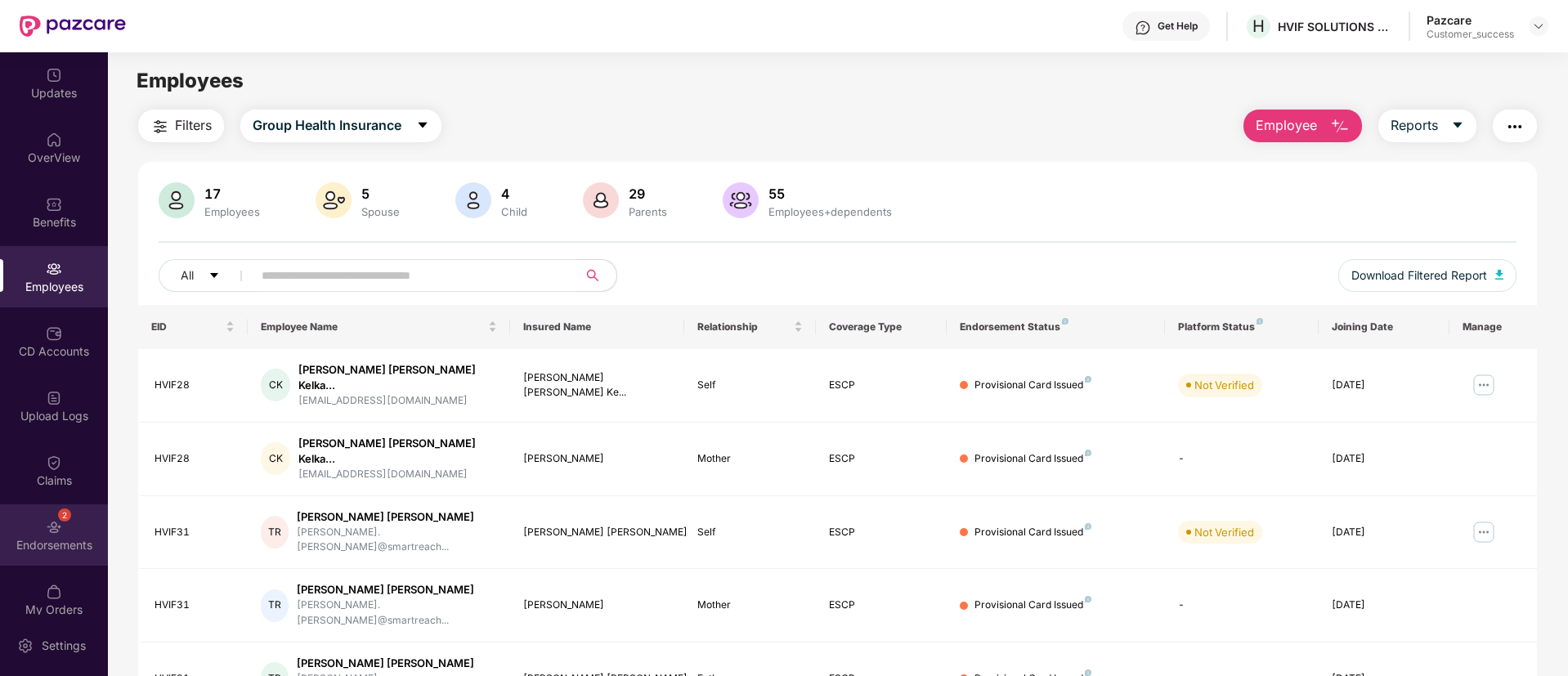
click at [72, 529] on div "2 Endorsements" at bounding box center [53, 535] width 108 height 61
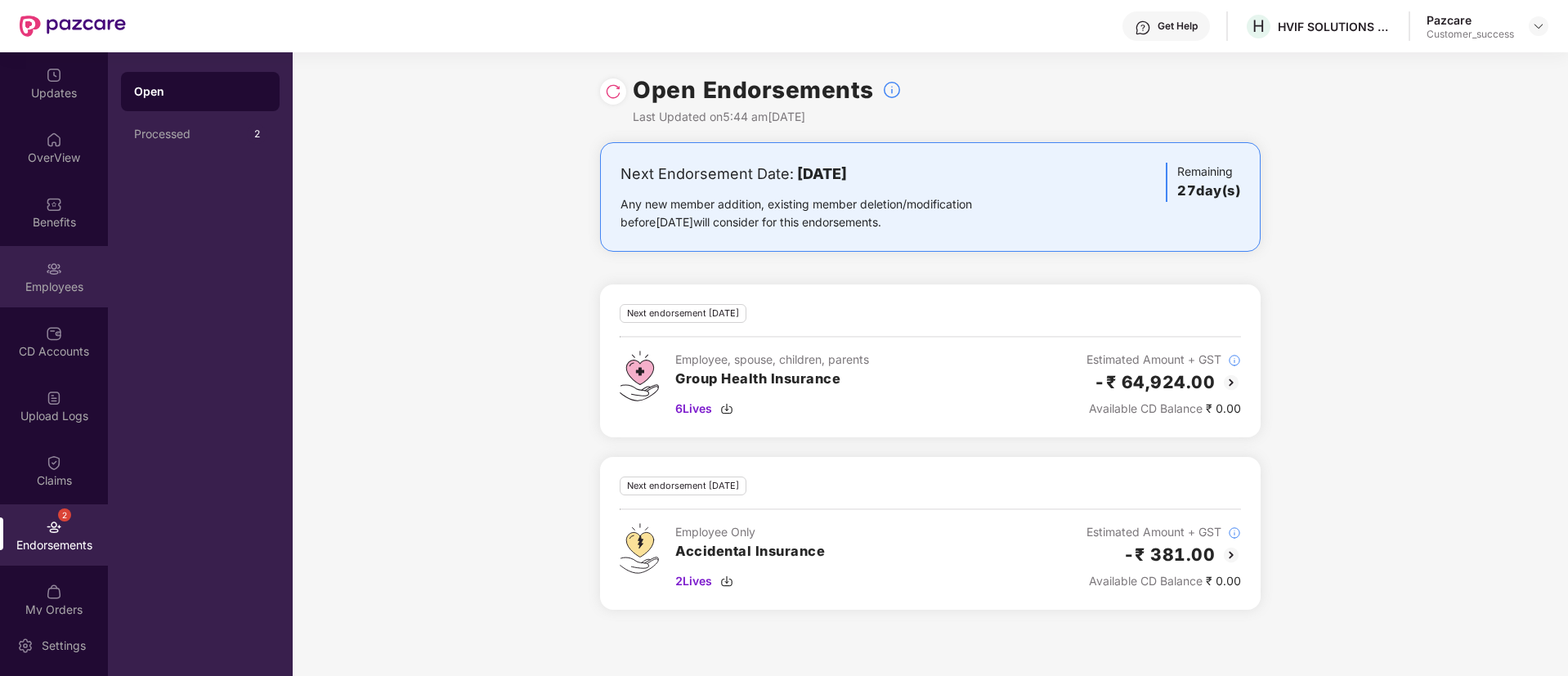
click at [53, 281] on div "Employees" at bounding box center [53, 287] width 108 height 16
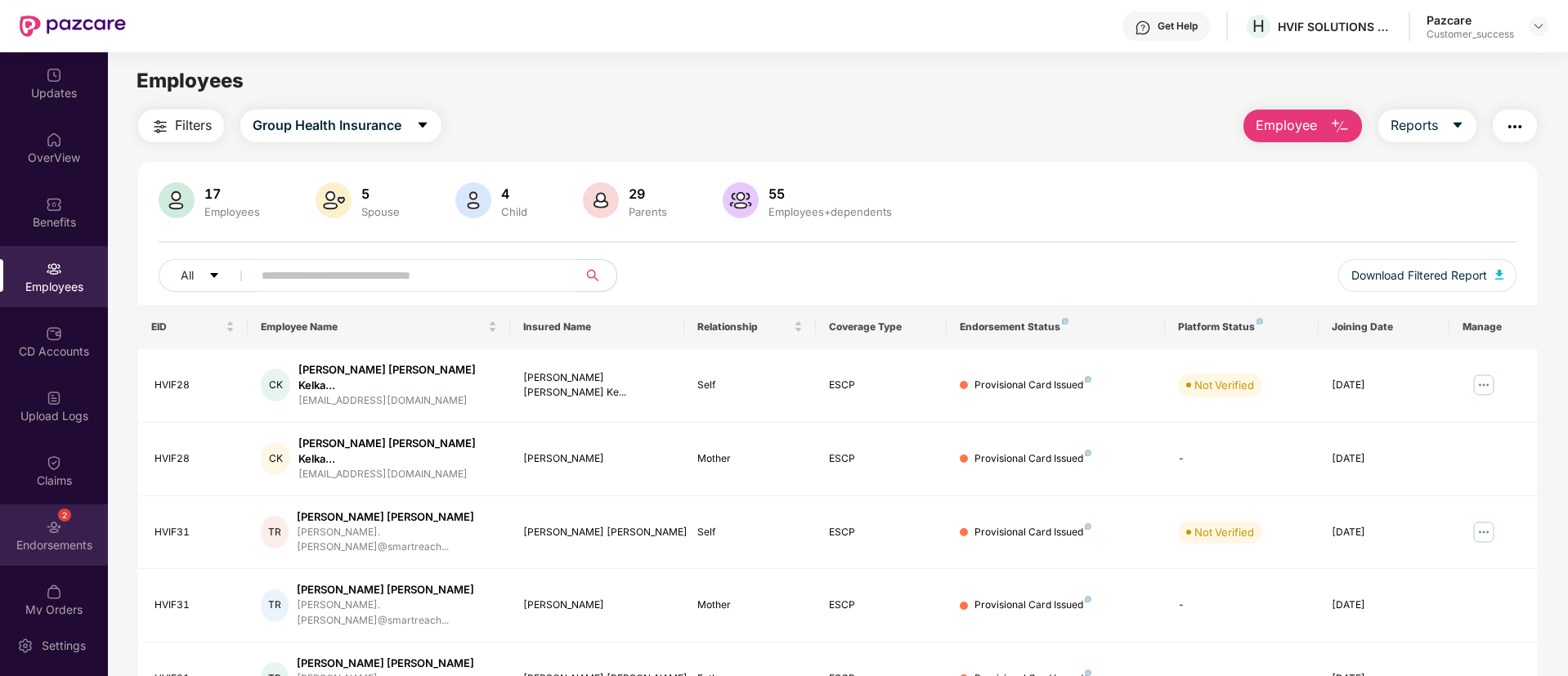
click at [36, 538] on div "Endorsements" at bounding box center [53, 545] width 108 height 16
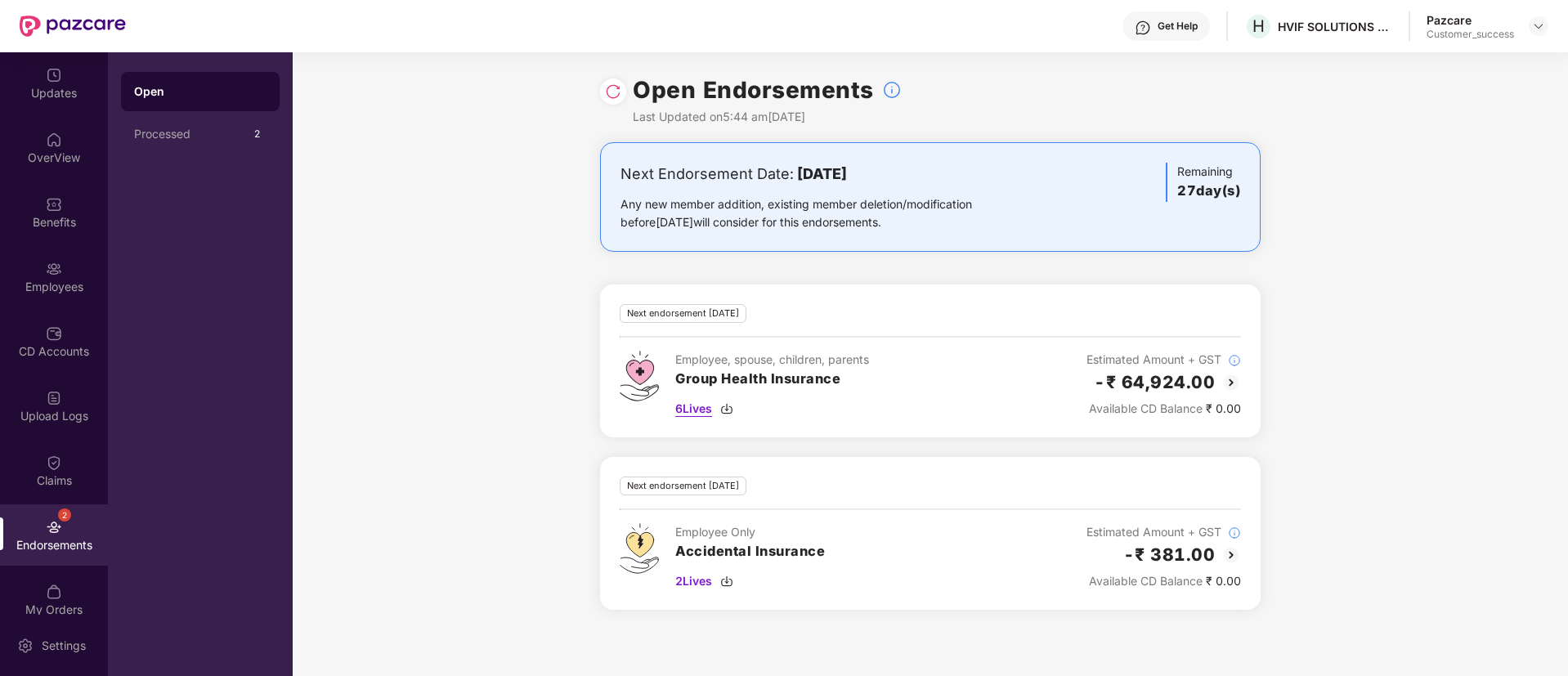
click at [860, 403] on div "6 Lives" at bounding box center [771, 408] width 194 height 18
